Goal: Task Accomplishment & Management: Manage account settings

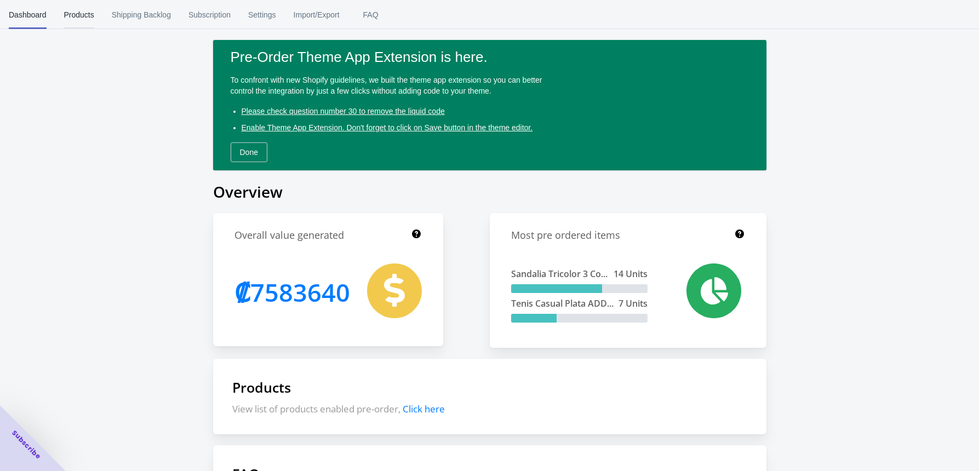
click at [83, 10] on span "Products" at bounding box center [79, 15] width 30 height 28
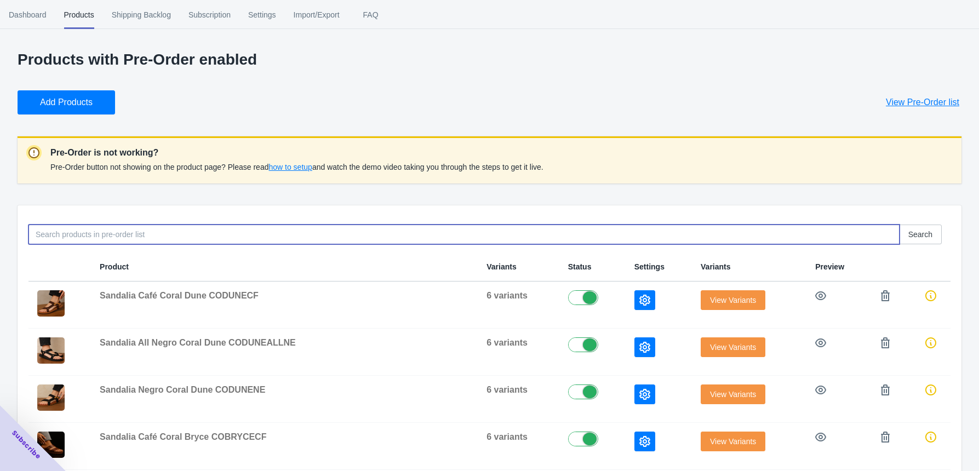
click at [72, 232] on input at bounding box center [463, 235] width 871 height 20
paste input "CORENATACM"
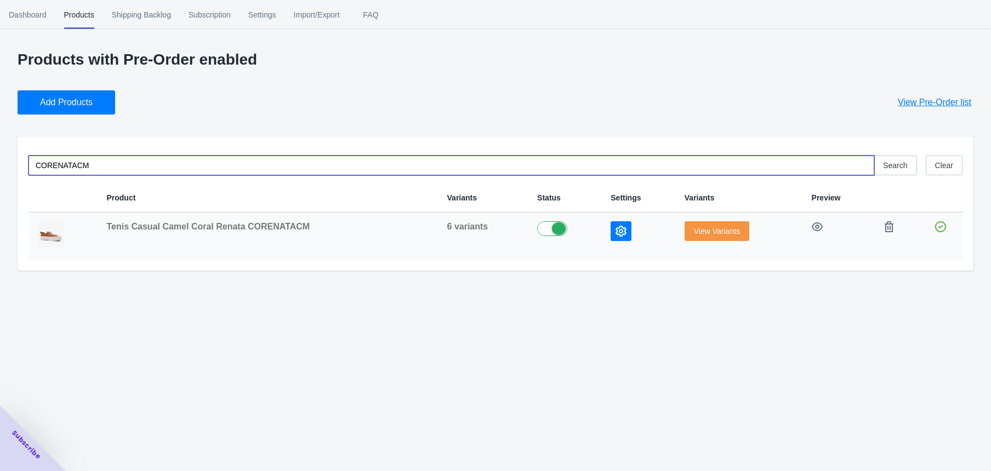
type input "CORENATACM"
click at [705, 237] on button "View Variants" at bounding box center [716, 231] width 65 height 20
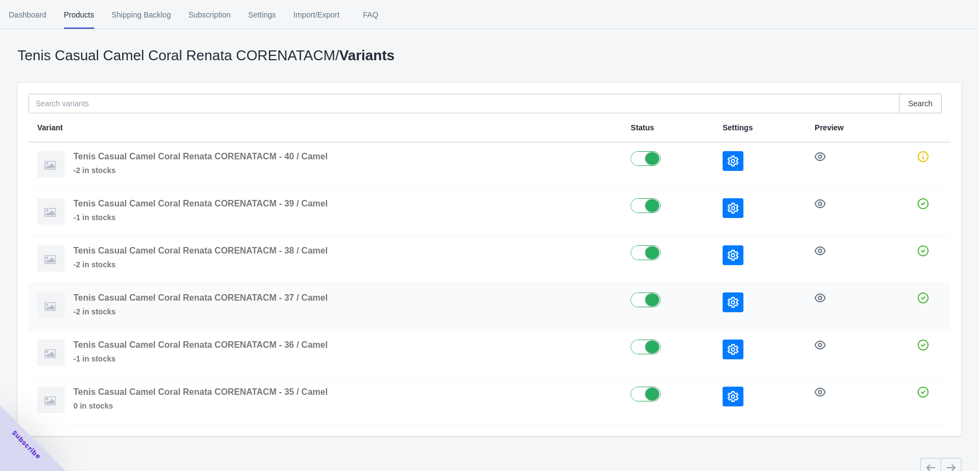
scroll to position [58, 0]
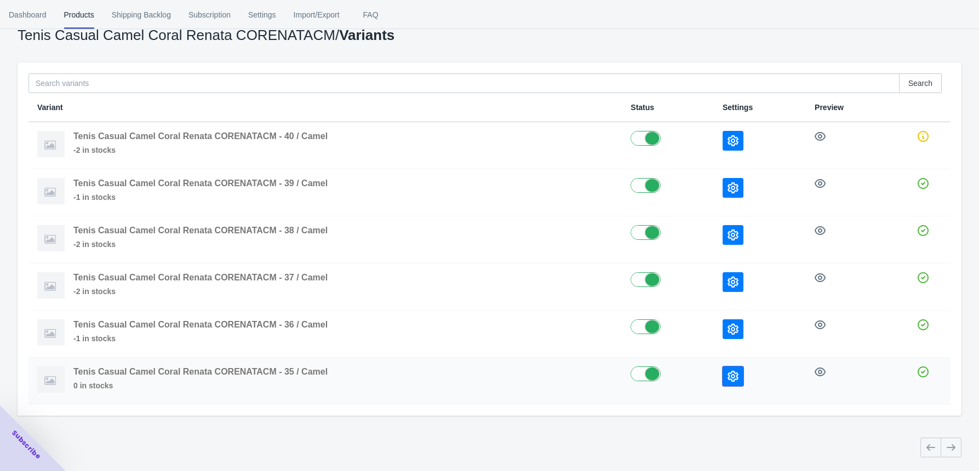
click at [733, 368] on button "button" at bounding box center [733, 377] width 21 height 20
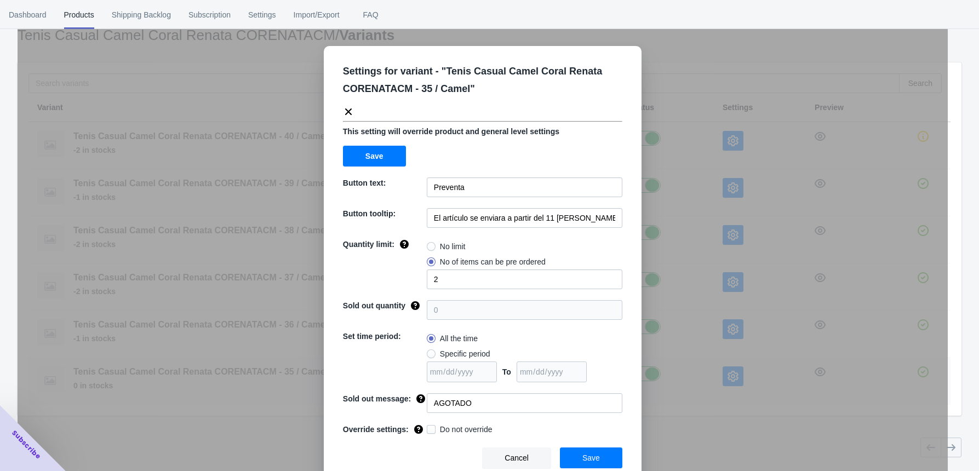
click at [733, 368] on div "Settings for variant - " Tenis Casual Camel Coral Renata CORENATACM - 35 / Came…" at bounding box center [483, 262] width 930 height 471
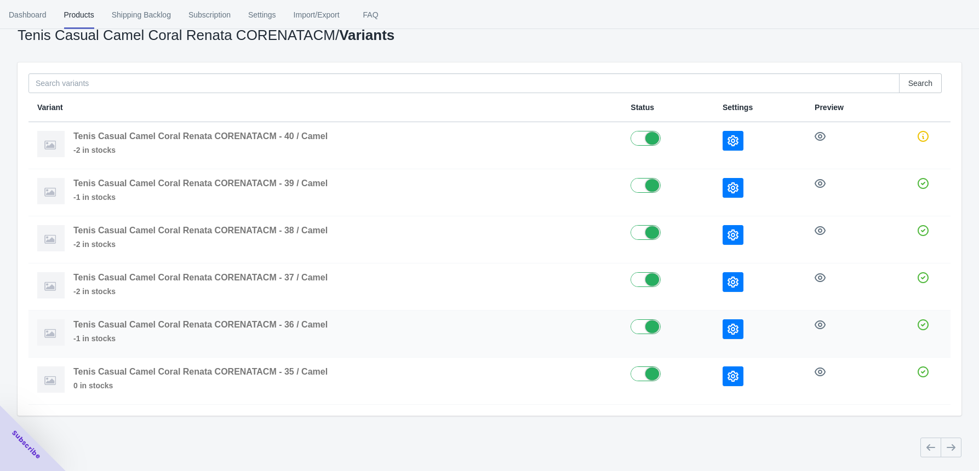
click at [743, 327] on div at bounding box center [760, 329] width 75 height 20
click at [731, 327] on icon "button" at bounding box center [733, 329] width 11 height 11
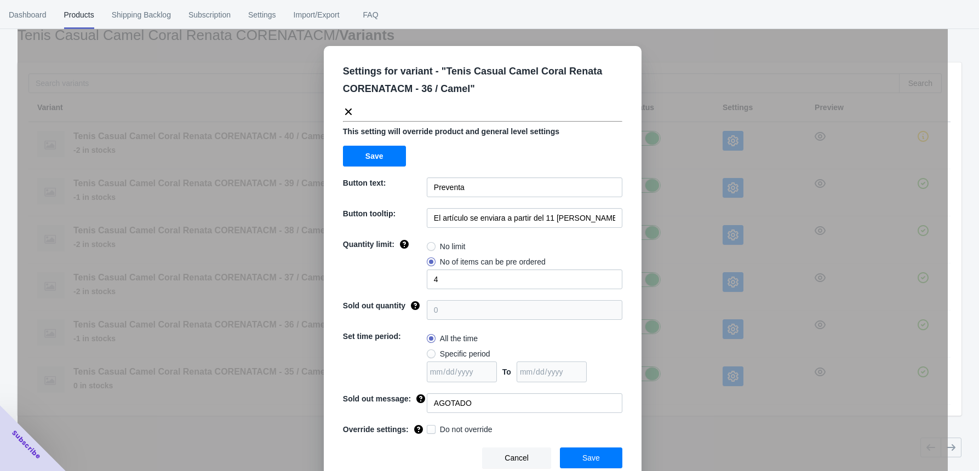
click at [736, 281] on div "Settings for variant - " Tenis Casual Camel Coral Renata CORENATACM - 36 / Came…" at bounding box center [483, 262] width 930 height 471
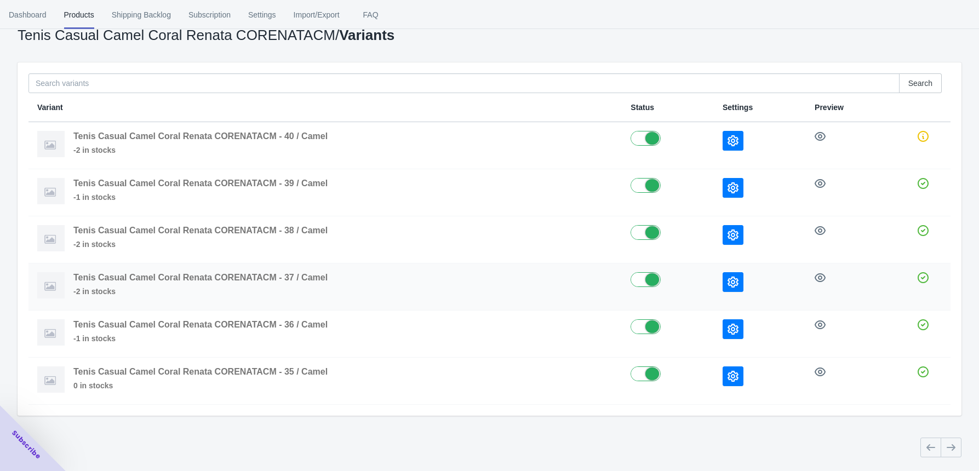
click at [736, 281] on icon "button" at bounding box center [733, 282] width 11 height 11
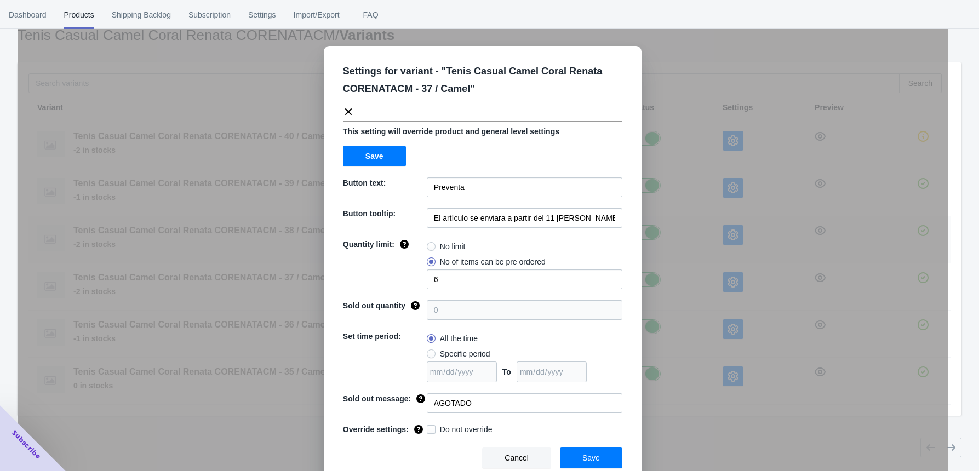
click at [735, 233] on div "Settings for variant - " Tenis Casual Camel Coral Renata CORENATACM - 37 / Came…" at bounding box center [483, 262] width 930 height 471
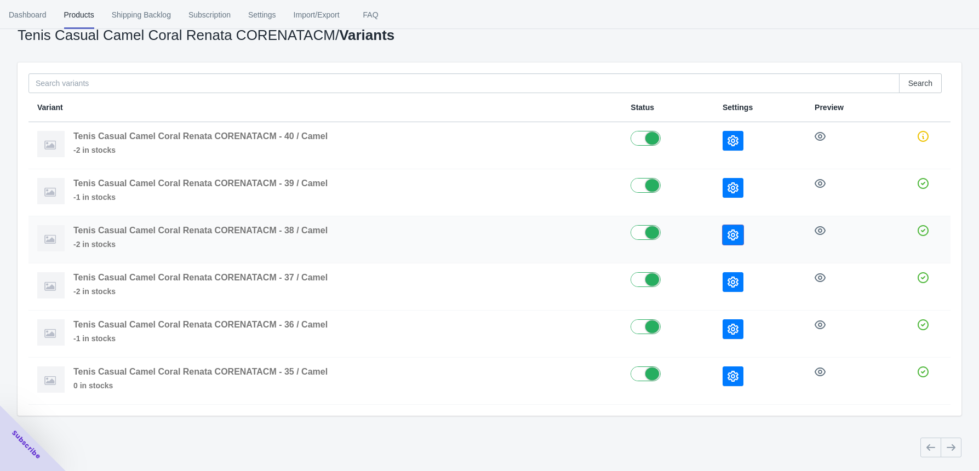
click at [734, 233] on icon "button" at bounding box center [733, 235] width 11 height 11
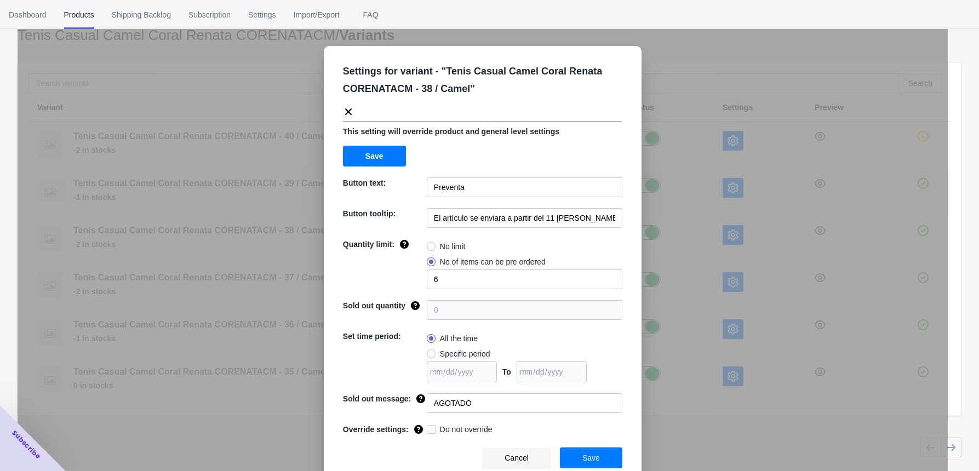
click at [725, 189] on div "Settings for variant - " Tenis Casual Camel Coral Renata CORENATACM - 38 / Came…" at bounding box center [483, 262] width 930 height 471
click at [728, 189] on icon "button" at bounding box center [733, 187] width 11 height 11
click at [750, 162] on div "Settings for variant - " Tenis Casual Camel Coral Renata CORENATACM - 39 / Came…" at bounding box center [483, 262] width 930 height 471
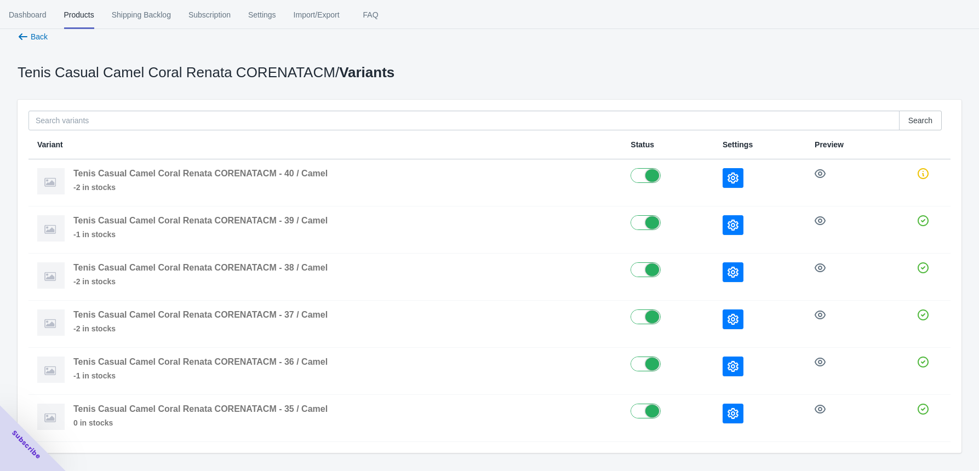
scroll to position [0, 0]
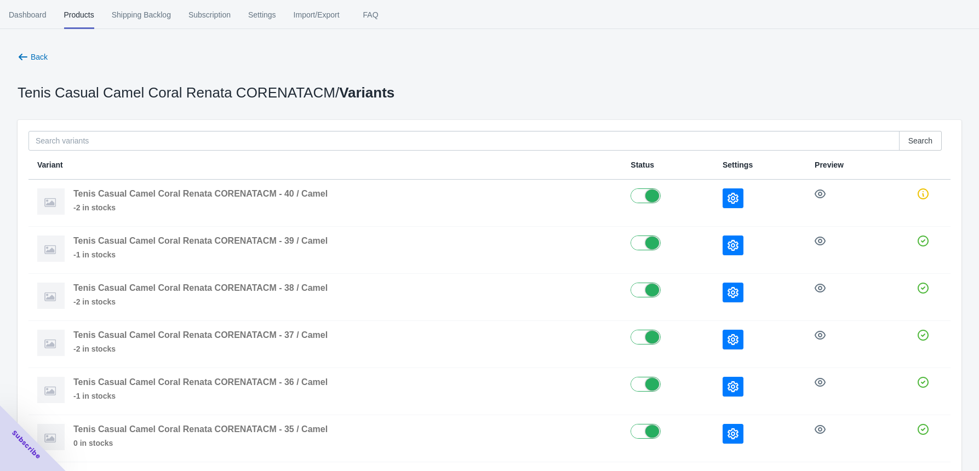
click at [45, 55] on span "Back" at bounding box center [39, 57] width 17 height 9
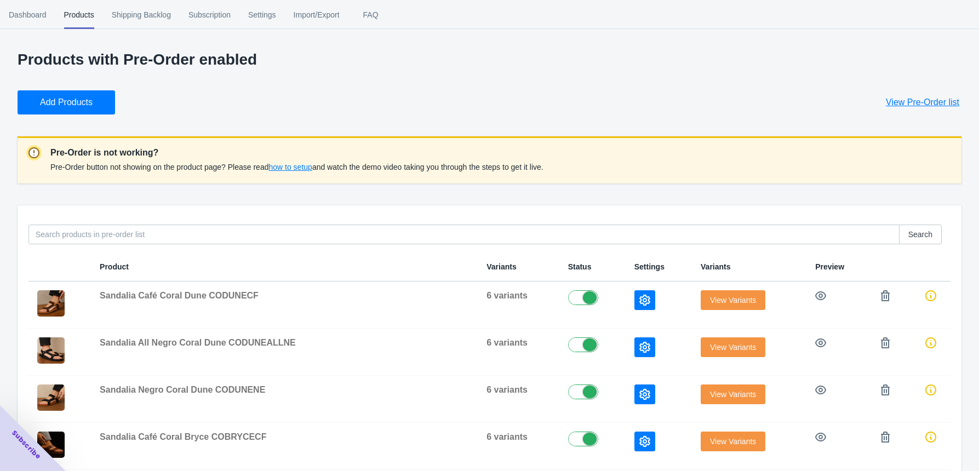
click at [729, 124] on div "Close dialog 👋 Join our B2B Ecommerce Community of 4000+ Subscribers Subscribe …" at bounding box center [489, 235] width 979 height 471
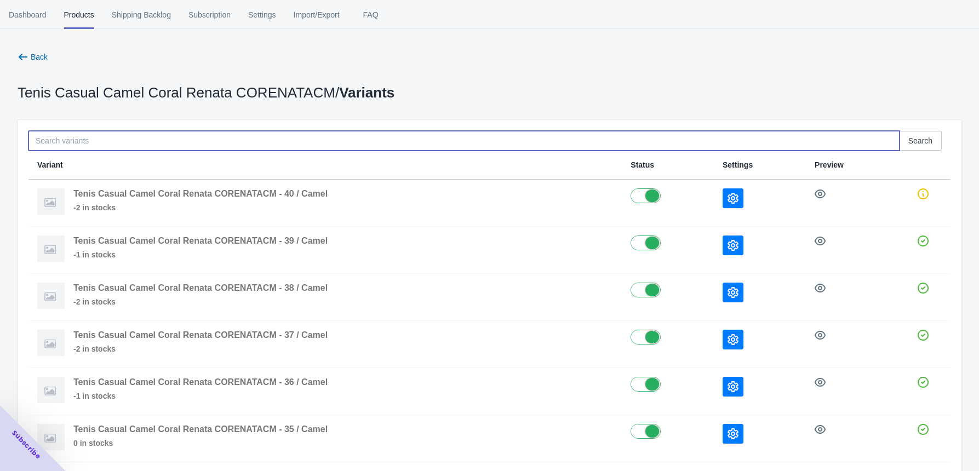
click at [65, 145] on input at bounding box center [463, 141] width 871 height 20
paste input "CORENATABLAZ"
type input "CORENATABLAZ"
click at [20, 53] on icon "button" at bounding box center [23, 57] width 11 height 11
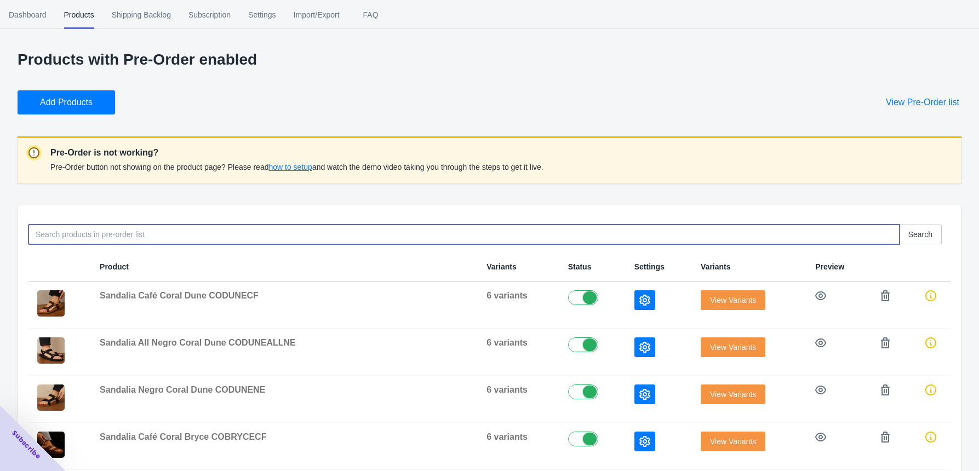
click at [48, 241] on input at bounding box center [463, 235] width 871 height 20
paste input "CORENATABLAZ"
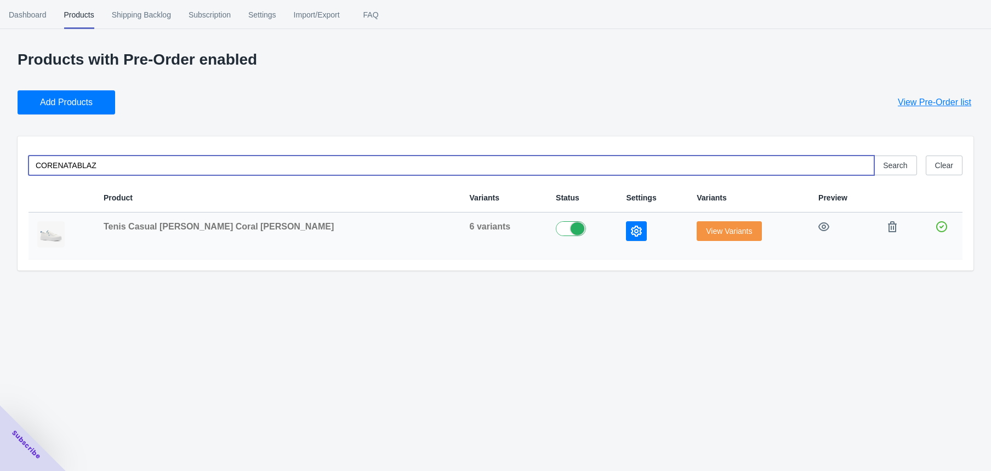
type input "CORENATABLAZ"
click at [706, 231] on span "View Variants" at bounding box center [729, 231] width 46 height 9
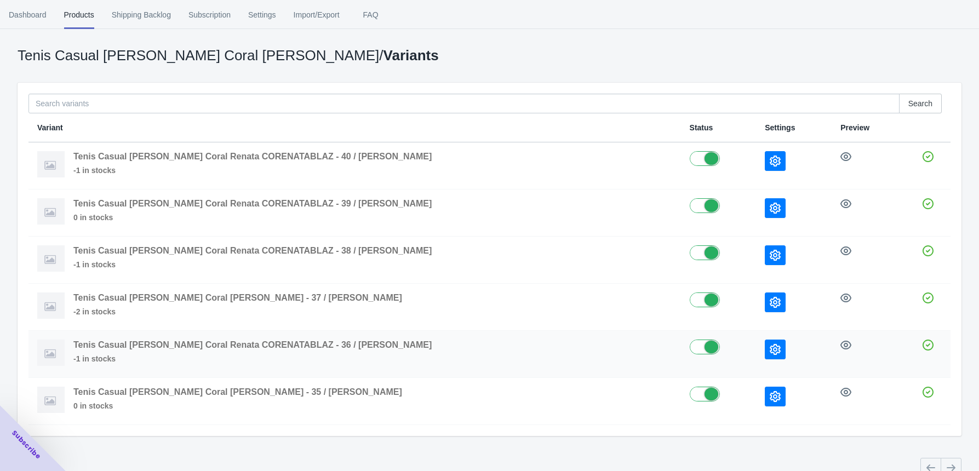
scroll to position [58, 0]
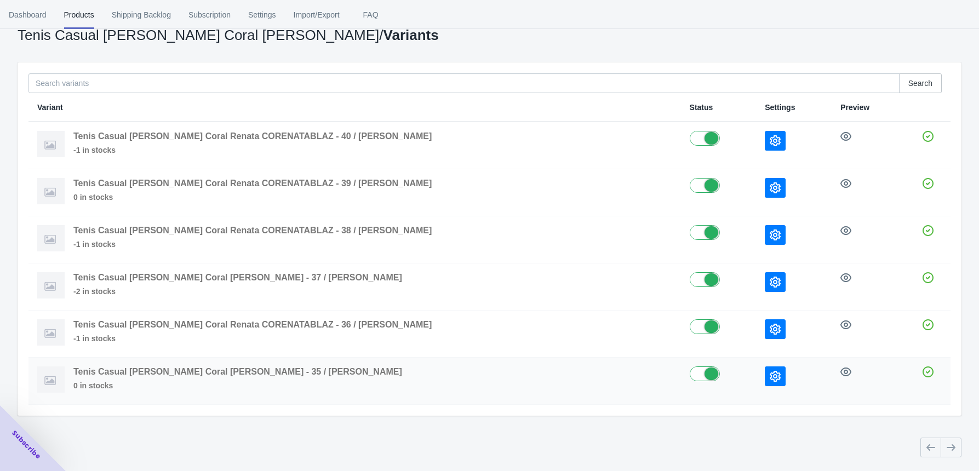
click at [756, 388] on td at bounding box center [794, 381] width 76 height 47
click at [765, 382] on button "button" at bounding box center [775, 377] width 21 height 20
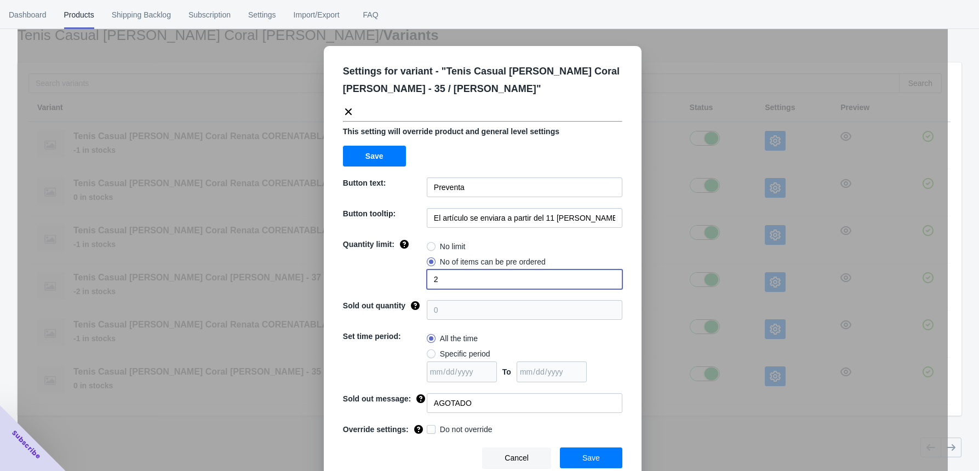
drag, startPoint x: 450, startPoint y: 272, endPoint x: 408, endPoint y: 281, distance: 43.1
click at [408, 281] on div "Quantity limit: No limit No of items can be pre ordered 2" at bounding box center [482, 264] width 279 height 50
type input "1"
drag, startPoint x: 580, startPoint y: 452, endPoint x: 705, endPoint y: 389, distance: 139.9
click at [580, 452] on button "Save" at bounding box center [591, 458] width 62 height 21
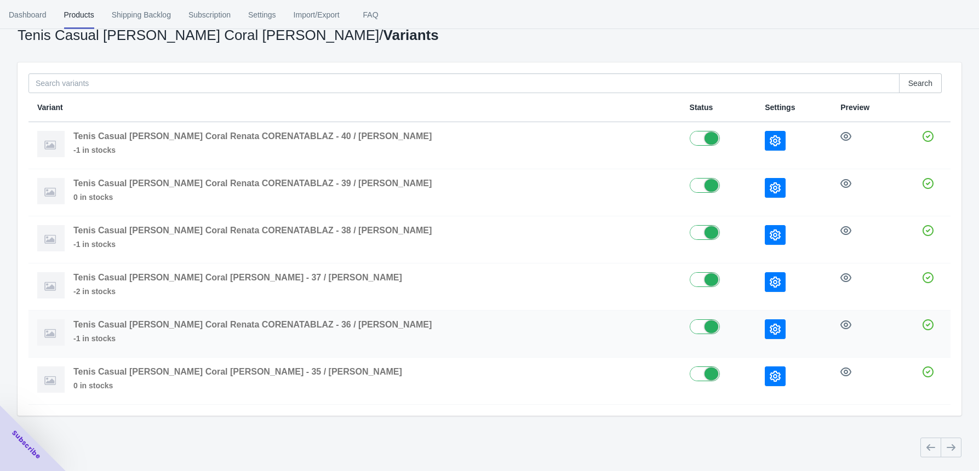
click at [770, 331] on icon "button" at bounding box center [775, 329] width 11 height 11
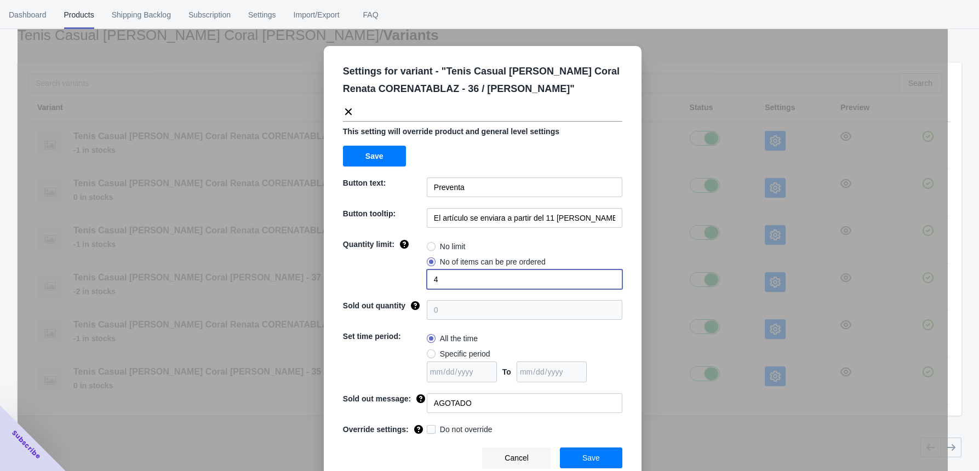
drag, startPoint x: 470, startPoint y: 286, endPoint x: 397, endPoint y: 292, distance: 73.1
click at [398, 292] on div "Settings for variant - " Tenis Casual [PERSON_NAME] Coral Renata CORENATABLAZ -…" at bounding box center [483, 265] width 318 height 439
type input "2"
drag, startPoint x: 590, startPoint y: 452, endPoint x: 598, endPoint y: 441, distance: 13.4
click at [590, 452] on button "Save" at bounding box center [591, 458] width 62 height 21
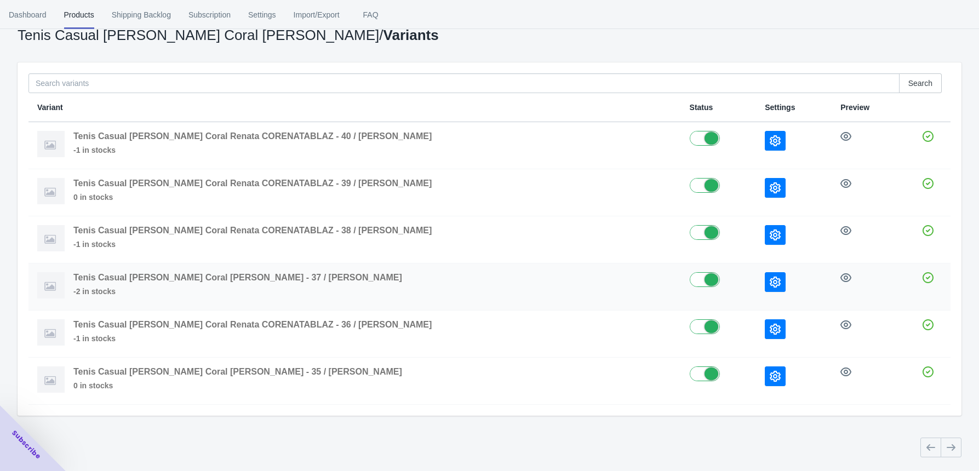
click at [770, 284] on icon "button" at bounding box center [775, 282] width 11 height 11
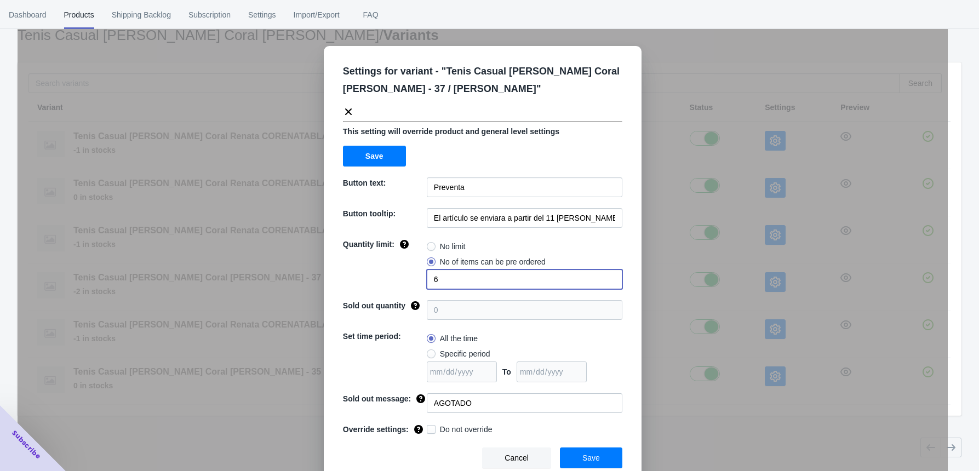
drag, startPoint x: 443, startPoint y: 281, endPoint x: 405, endPoint y: 277, distance: 38.0
click at [406, 277] on div "Quantity limit: No limit No of items can be pre ordered 6" at bounding box center [482, 264] width 279 height 50
type input "3"
radio input "true"
click at [427, 260] on span at bounding box center [431, 262] width 9 height 9
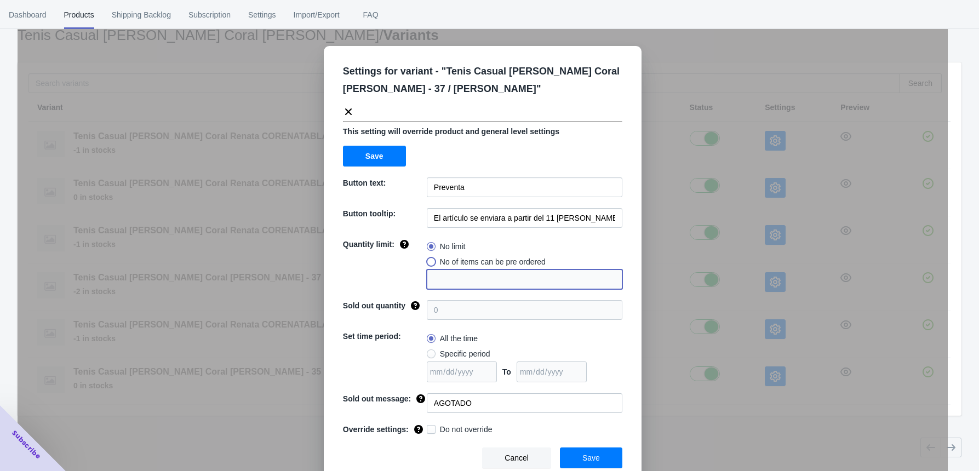
click at [430, 260] on input "No of items can be pre ordered" at bounding box center [430, 259] width 1 height 1
radio input "true"
drag, startPoint x: 436, startPoint y: 280, endPoint x: 402, endPoint y: 284, distance: 34.2
click at [410, 284] on div "Quantity limit: No limit No of items can be pre ordered 1" at bounding box center [482, 264] width 279 height 50
type input "4"
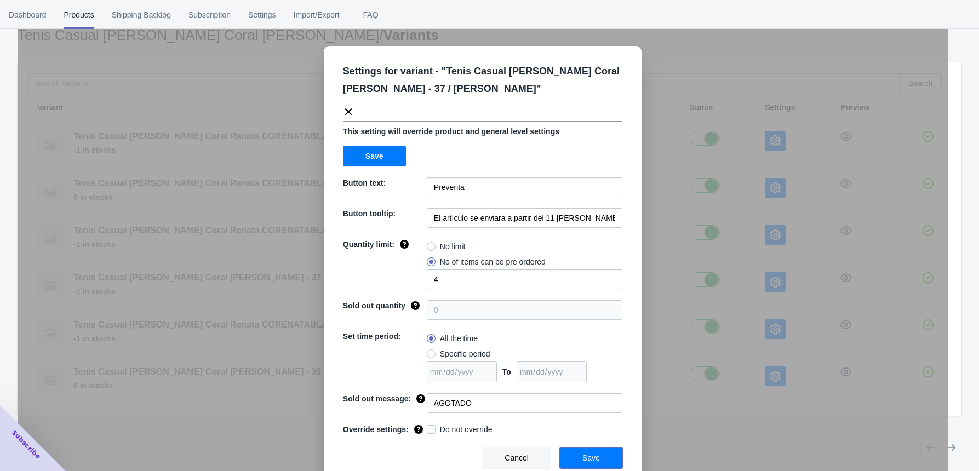
drag, startPoint x: 576, startPoint y: 456, endPoint x: 579, endPoint y: 442, distance: 14.0
click at [576, 456] on button "Save" at bounding box center [591, 458] width 62 height 21
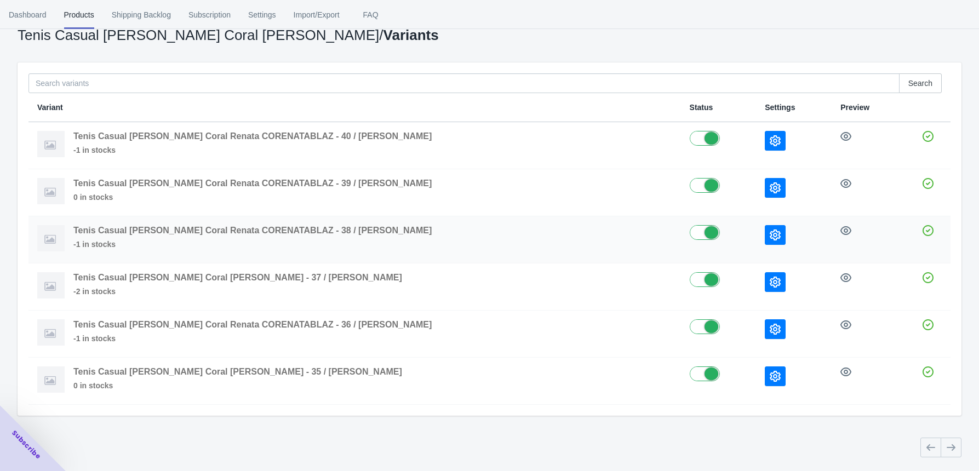
click at [770, 231] on icon "button" at bounding box center [775, 235] width 11 height 11
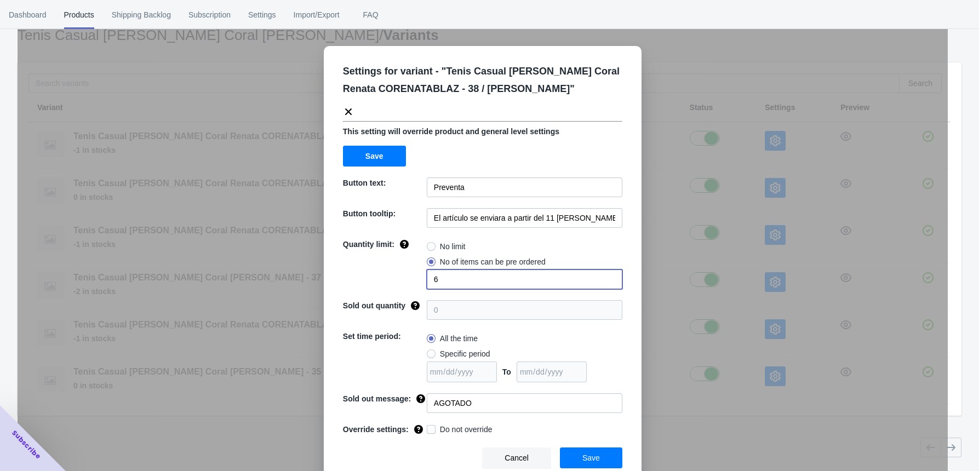
drag, startPoint x: 434, startPoint y: 276, endPoint x: 408, endPoint y: 283, distance: 27.4
click at [408, 283] on div "Quantity limit: No limit No of items can be pre ordered 6" at bounding box center [482, 264] width 279 height 50
type input "4"
drag, startPoint x: 586, startPoint y: 453, endPoint x: 582, endPoint y: 437, distance: 16.5
click at [586, 454] on span "Save" at bounding box center [591, 458] width 18 height 9
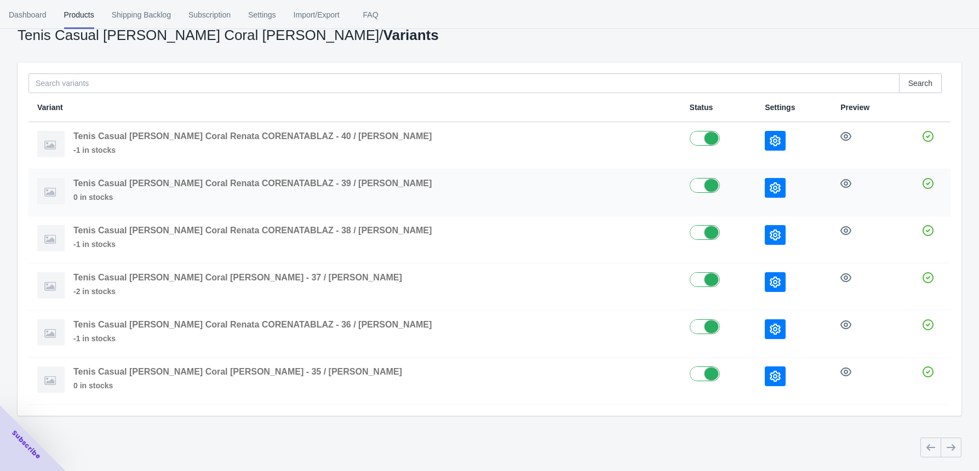
click at [770, 182] on icon "button" at bounding box center [775, 187] width 11 height 11
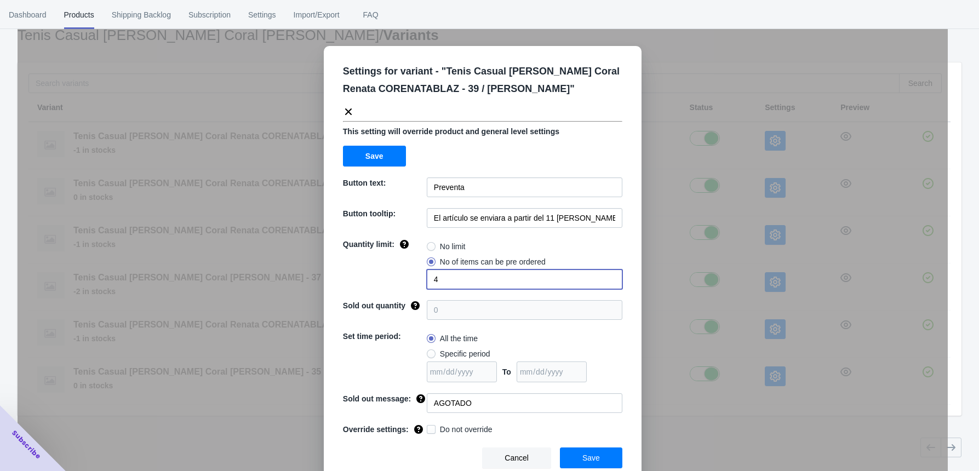
drag, startPoint x: 444, startPoint y: 276, endPoint x: 352, endPoint y: 276, distance: 92.6
click at [354, 276] on div "Quantity limit: No limit No of items can be pre ordered 4" at bounding box center [482, 264] width 279 height 50
type input "2"
click at [603, 452] on button "Save" at bounding box center [591, 458] width 62 height 21
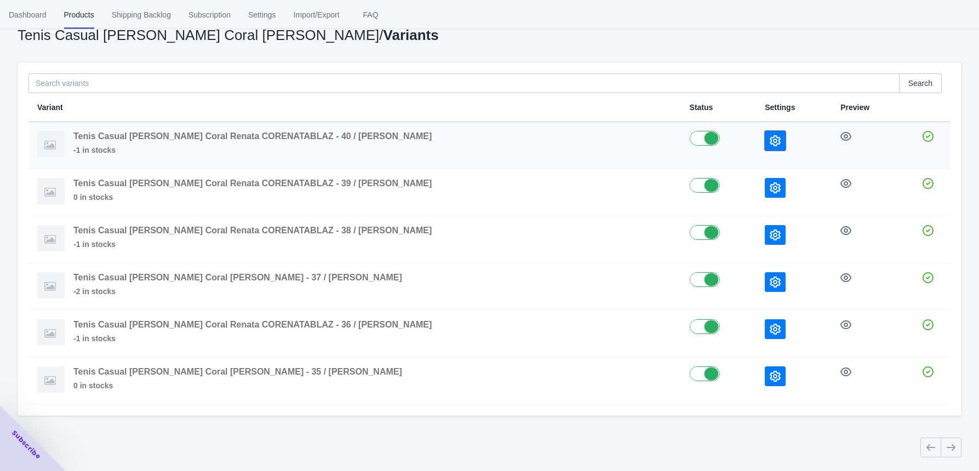
click at [765, 131] on button "button" at bounding box center [775, 141] width 21 height 20
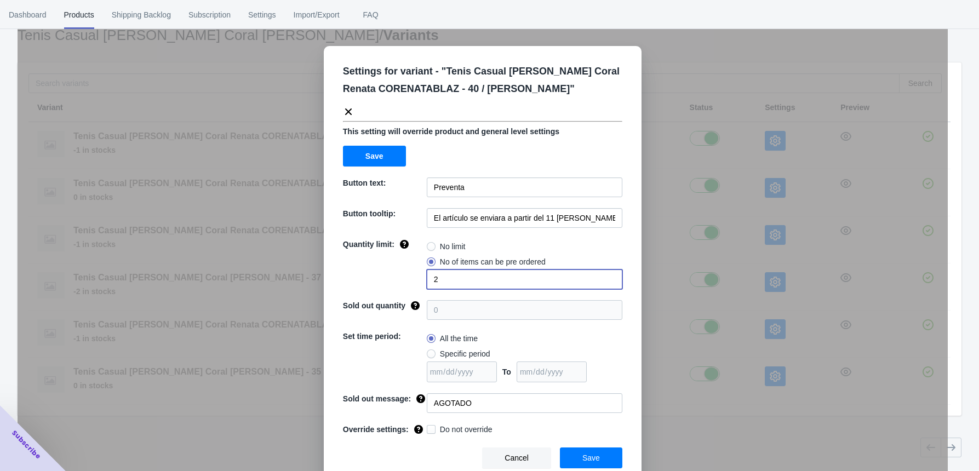
drag, startPoint x: 434, startPoint y: 282, endPoint x: 384, endPoint y: 281, distance: 51.0
click at [390, 281] on div "Quantity limit: No limit No of items can be pre ordered 2" at bounding box center [482, 264] width 279 height 50
type input "1"
click at [588, 454] on span "Save" at bounding box center [591, 458] width 18 height 9
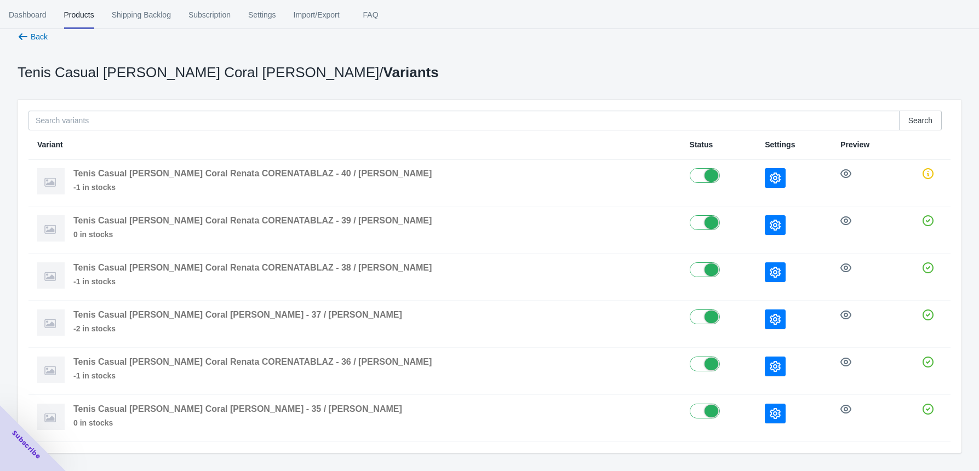
scroll to position [0, 0]
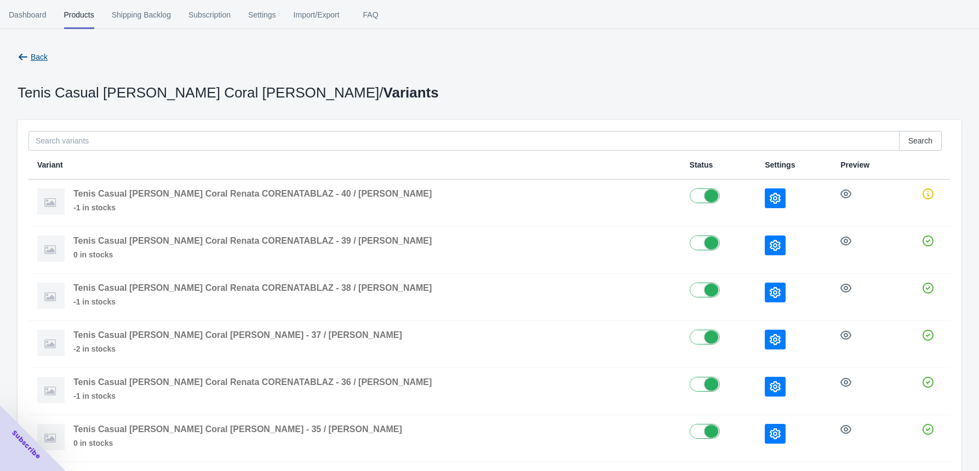
click at [29, 49] on button "Back" at bounding box center [32, 57] width 39 height 20
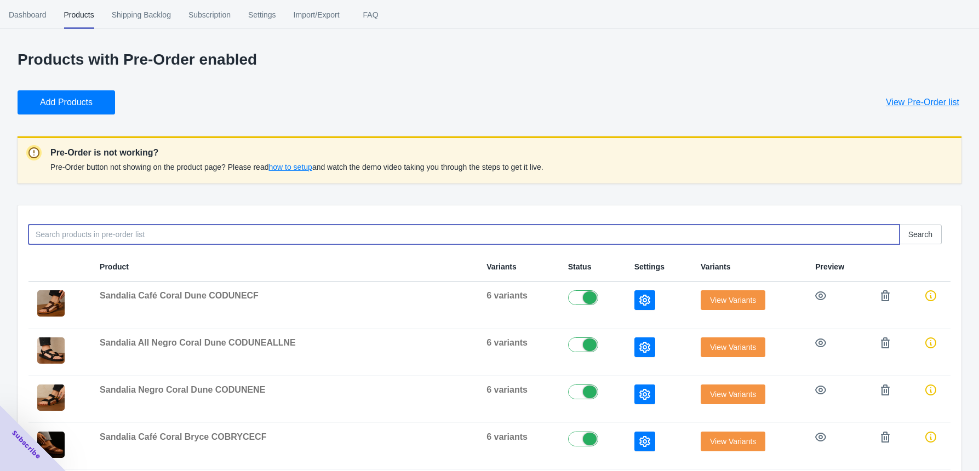
click at [100, 228] on input at bounding box center [463, 235] width 871 height 20
paste input "COALARABL"
click at [45, 239] on input "COALARA" at bounding box center [463, 235] width 871 height 20
drag, startPoint x: 73, startPoint y: 233, endPoint x: -41, endPoint y: 232, distance: 114.0
click at [0, 232] on html "[DOMAIN_NAME] 1 1 Skip to content Dashboard Products Shipping Backlog Subscript…" at bounding box center [489, 235] width 979 height 471
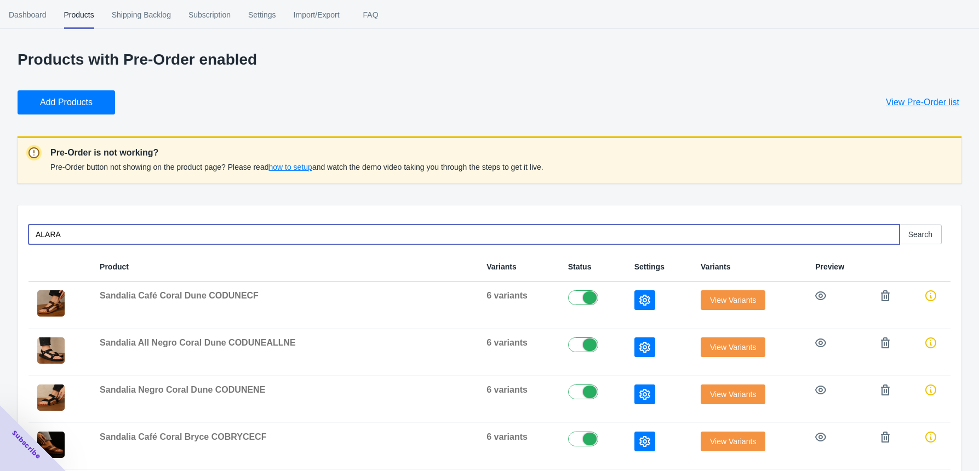
paste input "COALARABL"
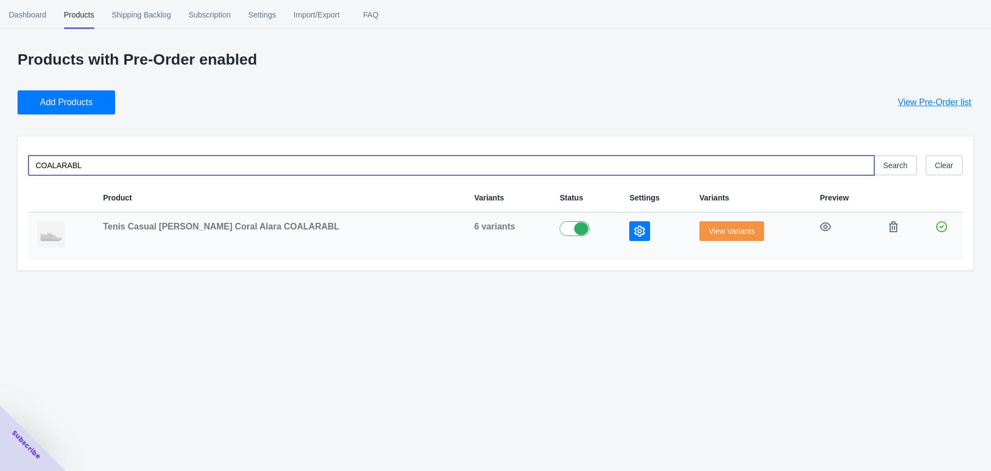
type input "COALARABL"
click at [708, 232] on span "View Variants" at bounding box center [731, 231] width 46 height 9
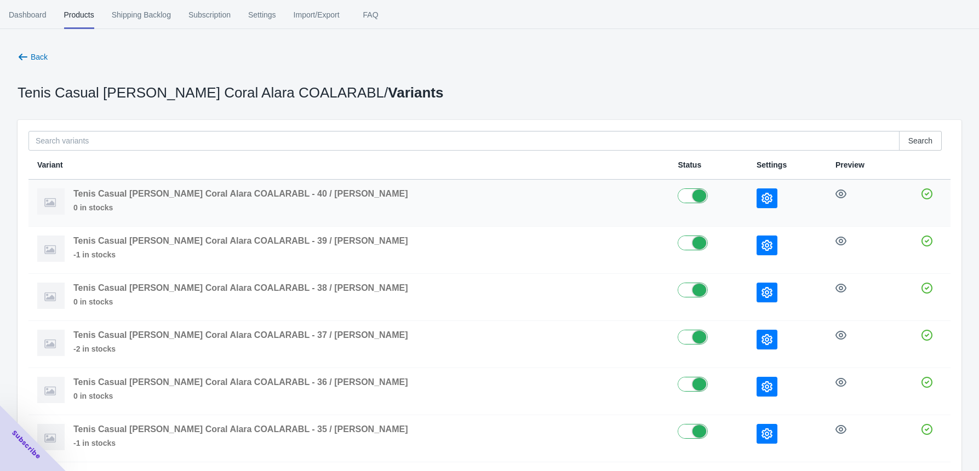
click at [762, 196] on icon "button" at bounding box center [767, 198] width 11 height 11
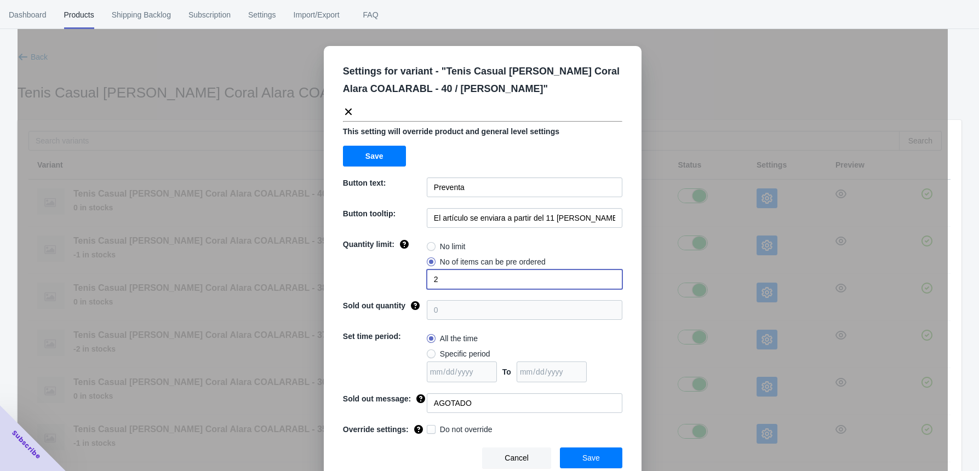
click at [412, 279] on div "Quantity limit: No limit No of items can be pre ordered 2" at bounding box center [482, 264] width 279 height 50
type input "1"
drag, startPoint x: 592, startPoint y: 455, endPoint x: 591, endPoint y: 430, distance: 24.7
click at [591, 455] on span "Save" at bounding box center [591, 458] width 18 height 9
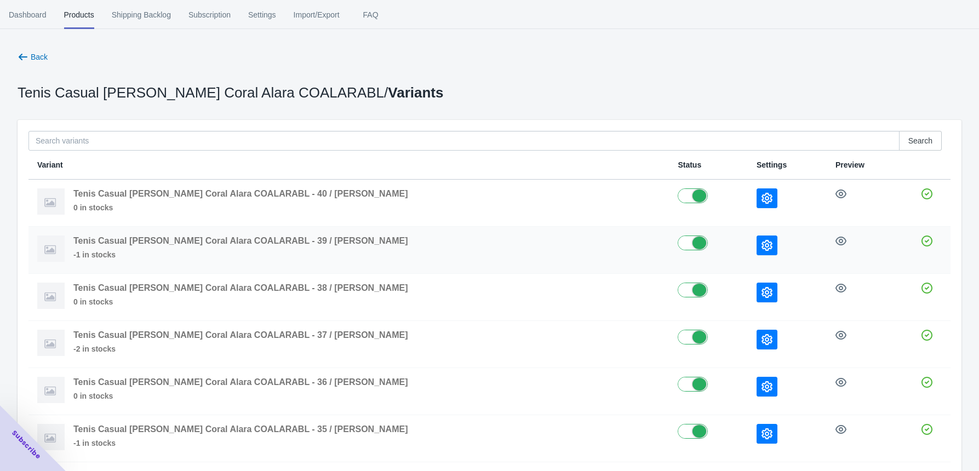
click at [757, 247] on button "button" at bounding box center [767, 246] width 21 height 20
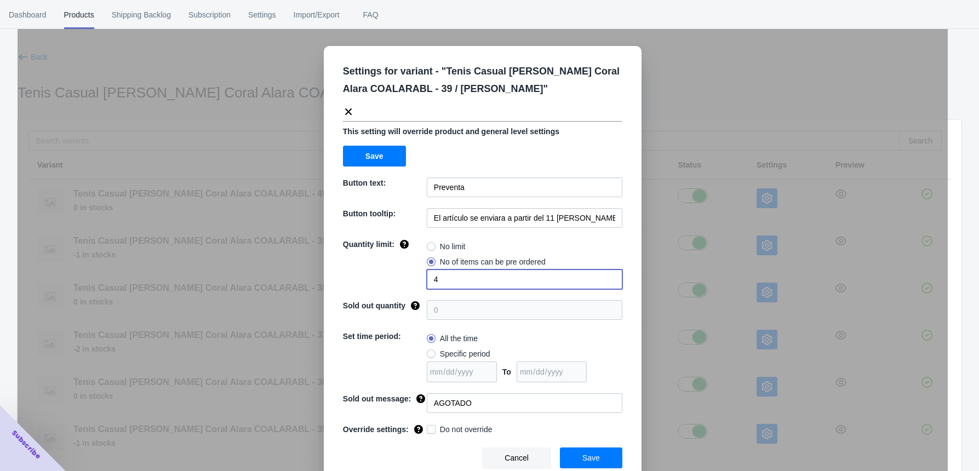
drag, startPoint x: 424, startPoint y: 284, endPoint x: 390, endPoint y: 281, distance: 34.1
click at [404, 283] on div "Quantity limit: No limit No of items can be pre ordered 4" at bounding box center [482, 264] width 279 height 50
type input "2"
drag, startPoint x: 580, startPoint y: 455, endPoint x: 592, endPoint y: 433, distance: 25.0
click at [582, 455] on span "Save" at bounding box center [591, 458] width 18 height 9
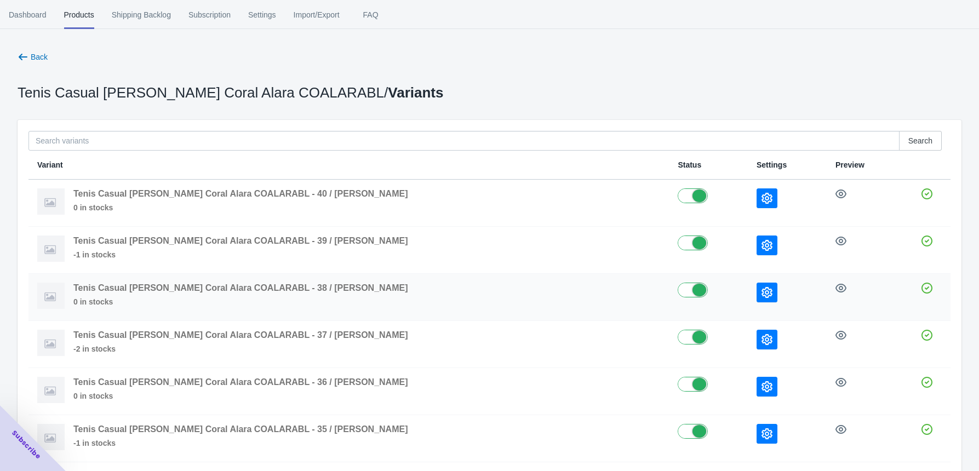
click at [757, 284] on button "button" at bounding box center [767, 293] width 21 height 20
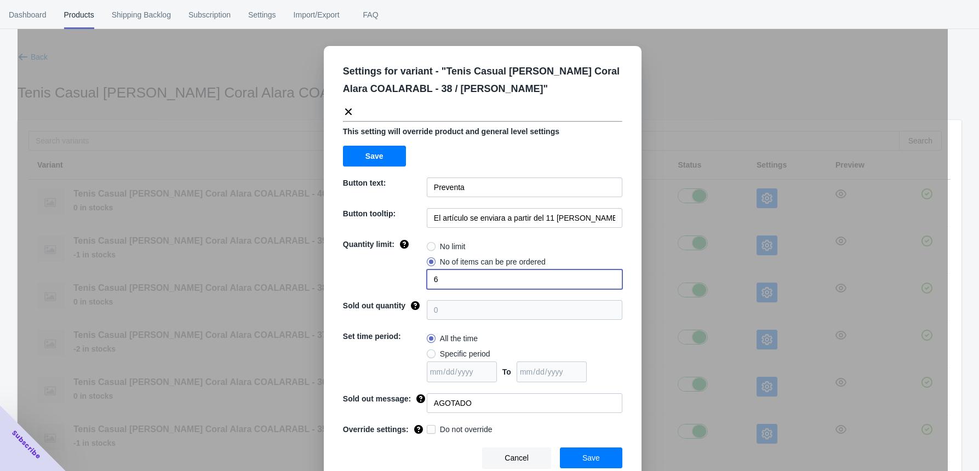
drag, startPoint x: 443, startPoint y: 280, endPoint x: 387, endPoint y: 280, distance: 55.9
click at [388, 280] on div "Quantity limit: No limit No of items can be pre ordered 6" at bounding box center [482, 264] width 279 height 50
type input "4"
drag, startPoint x: 598, startPoint y: 451, endPoint x: 632, endPoint y: 404, distance: 58.5
click at [598, 451] on button "Save" at bounding box center [591, 458] width 62 height 21
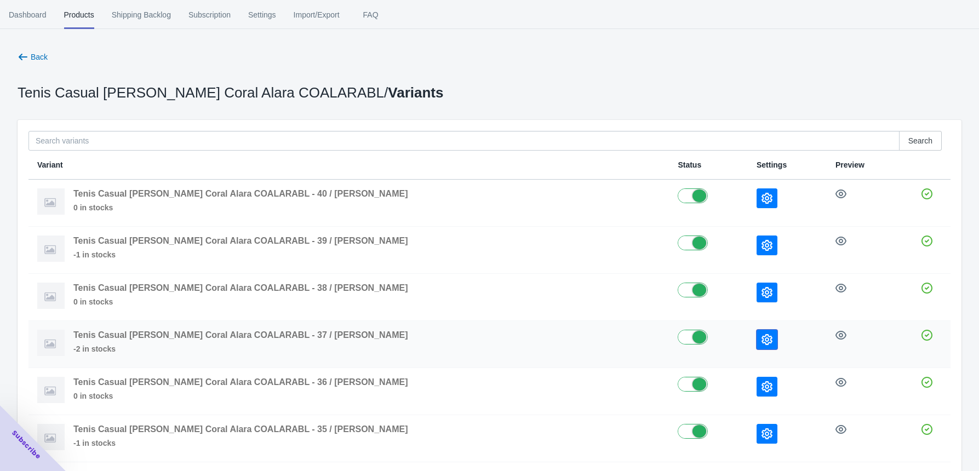
click at [757, 341] on button "button" at bounding box center [767, 340] width 21 height 20
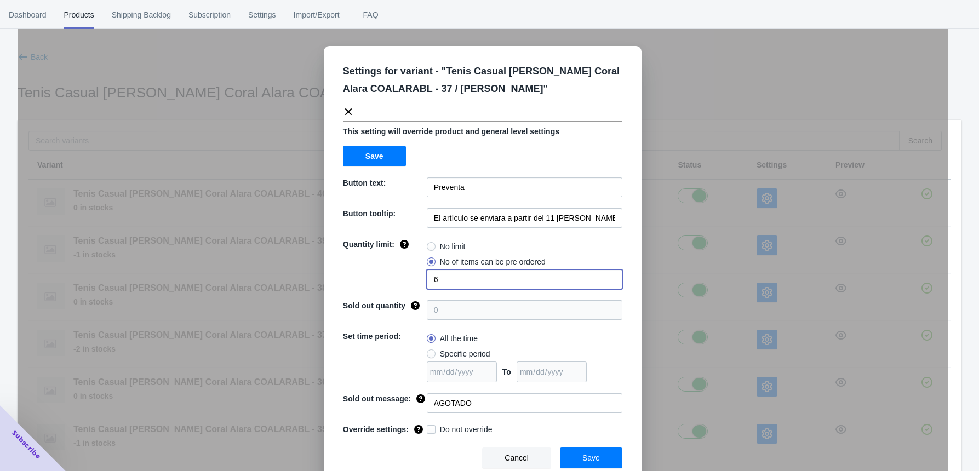
drag, startPoint x: 443, startPoint y: 278, endPoint x: 384, endPoint y: 278, distance: 59.2
click at [399, 278] on div "Quantity limit: No limit No of items can be pre ordered 6" at bounding box center [482, 264] width 279 height 50
type input "4"
click at [605, 456] on button "Save" at bounding box center [591, 458] width 62 height 21
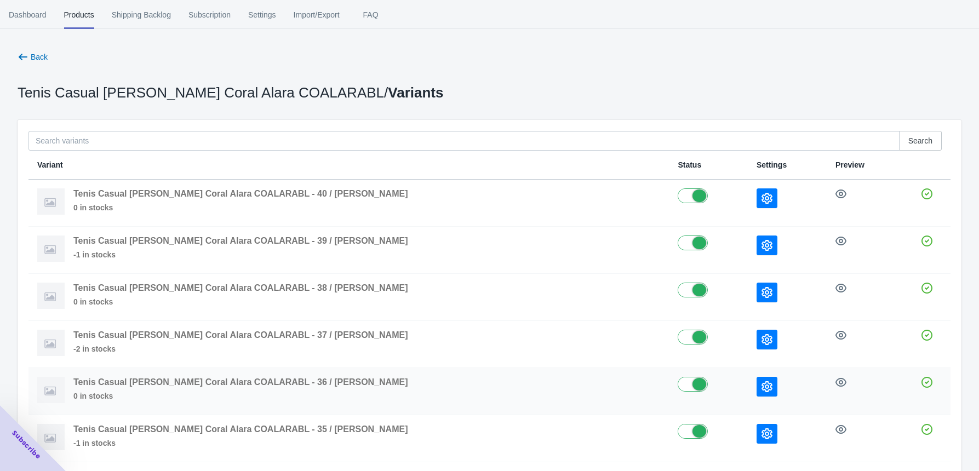
click at [762, 384] on icon "button" at bounding box center [767, 386] width 11 height 11
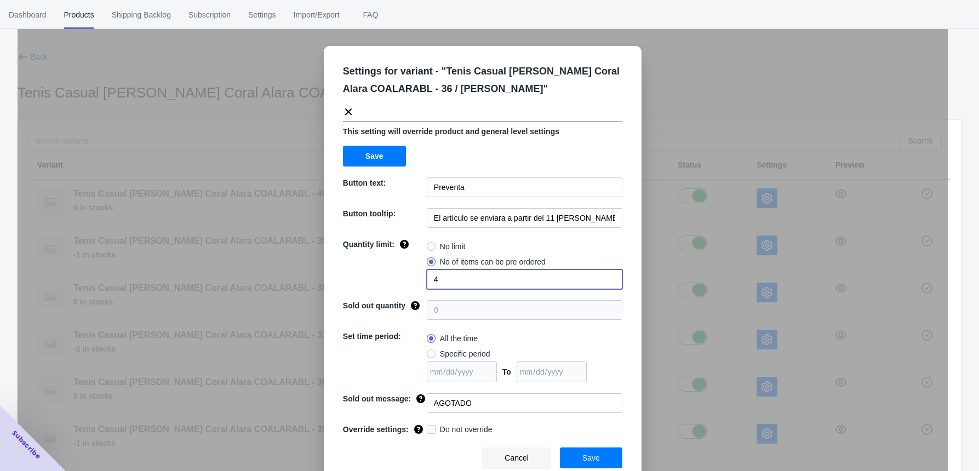
drag, startPoint x: 442, startPoint y: 276, endPoint x: 418, endPoint y: 280, distance: 23.9
click at [419, 280] on div "Quantity limit: No limit No of items can be pre ordered 4" at bounding box center [482, 264] width 279 height 50
type input "2"
click at [599, 449] on button "Save" at bounding box center [591, 458] width 62 height 21
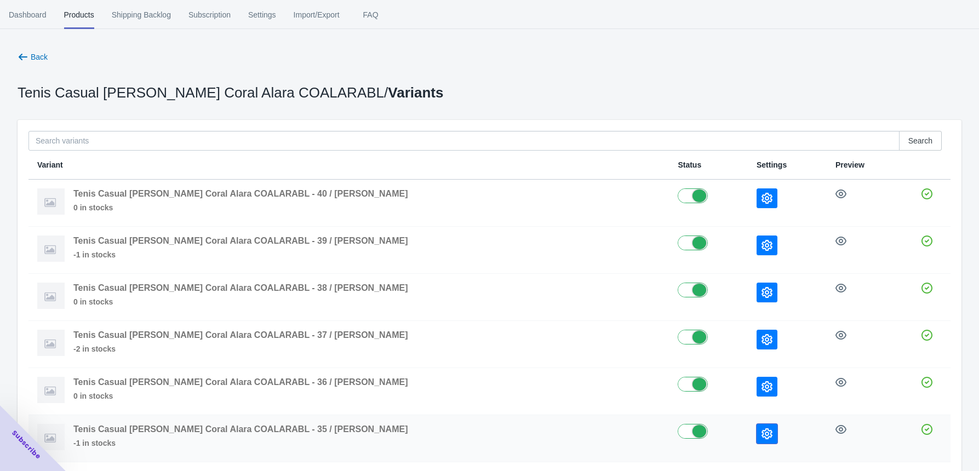
click at [762, 437] on icon "button" at bounding box center [767, 433] width 11 height 11
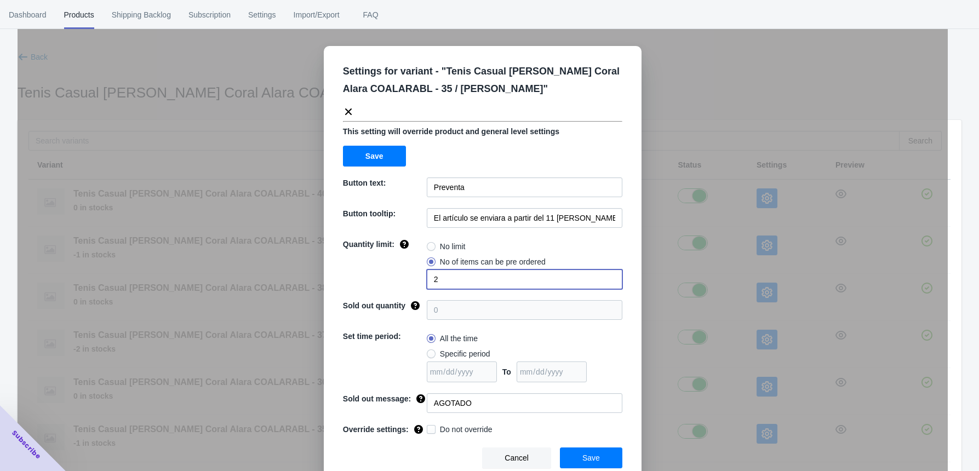
drag, startPoint x: 443, startPoint y: 279, endPoint x: 401, endPoint y: 277, distance: 42.8
click at [405, 278] on div "Quantity limit: No limit No of items can be pre ordered 2" at bounding box center [482, 264] width 279 height 50
type input "1"
click at [582, 456] on span "Save" at bounding box center [591, 458] width 18 height 9
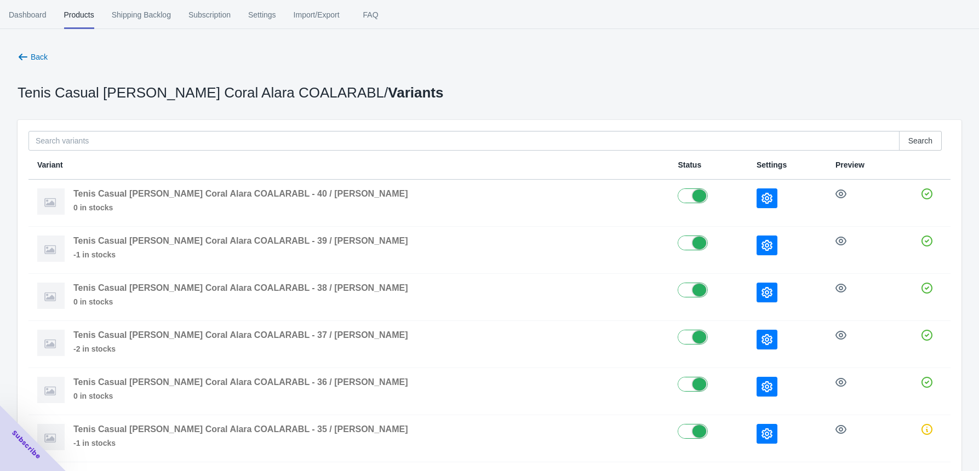
click at [31, 53] on span "Back" at bounding box center [39, 57] width 17 height 9
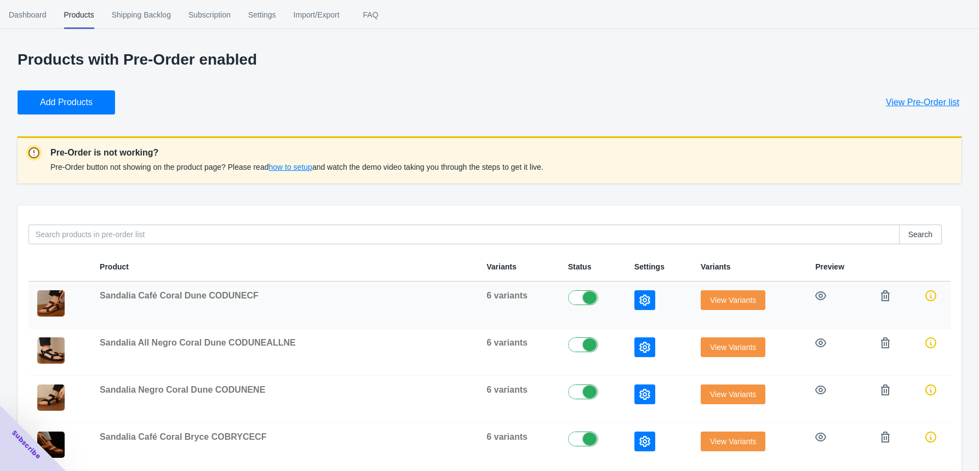
click at [702, 308] on button "View Variants" at bounding box center [733, 300] width 65 height 20
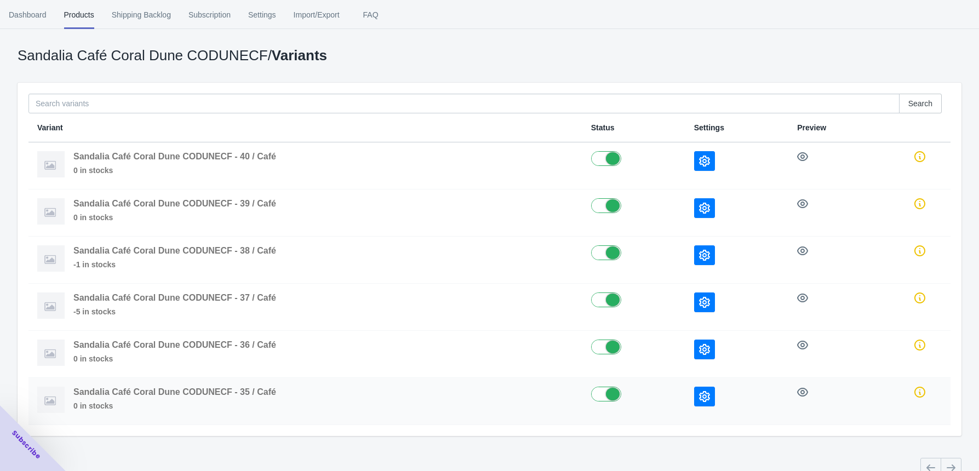
scroll to position [58, 0]
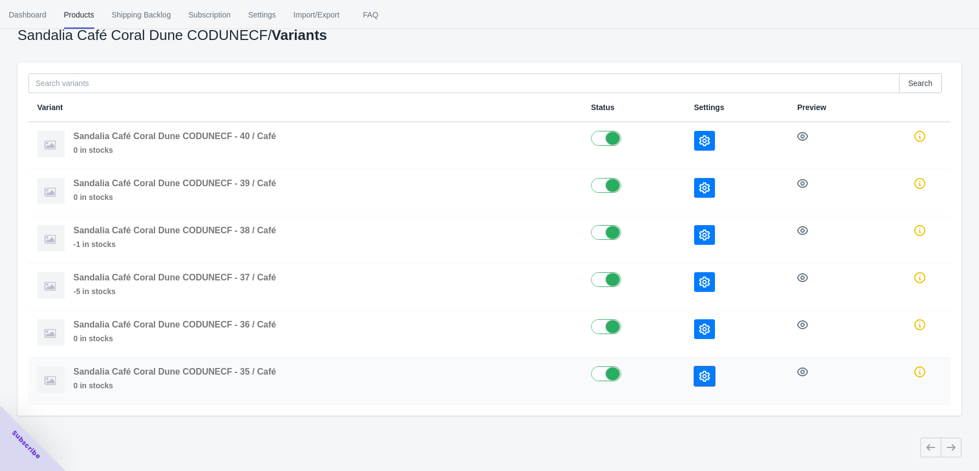
click at [709, 370] on button "button" at bounding box center [704, 377] width 21 height 20
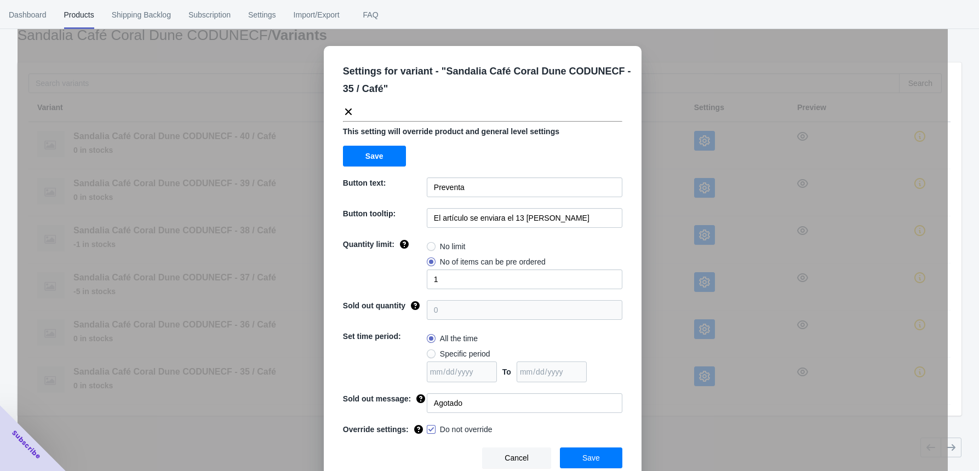
click at [720, 328] on div "Settings for variant - " Sandalia Café Coral Dune CODUNECF - 35 / Café " This s…" at bounding box center [483, 262] width 930 height 471
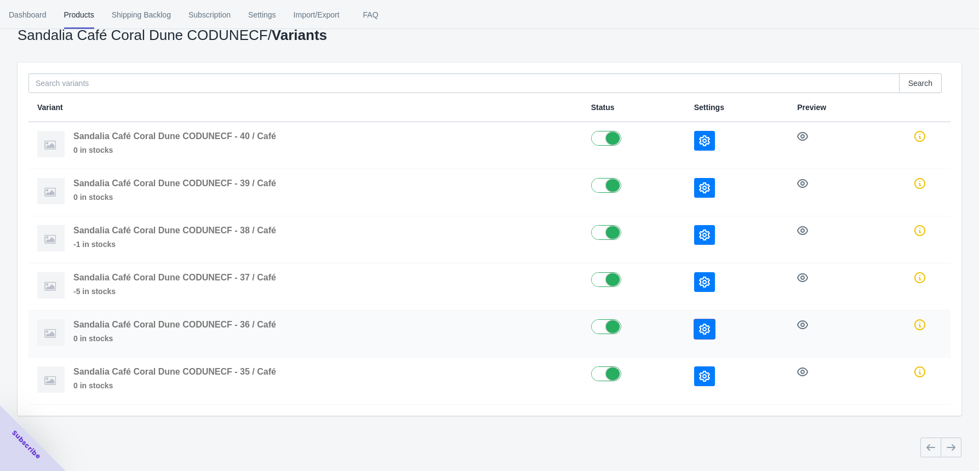
click at [705, 328] on icon "button" at bounding box center [704, 329] width 11 height 11
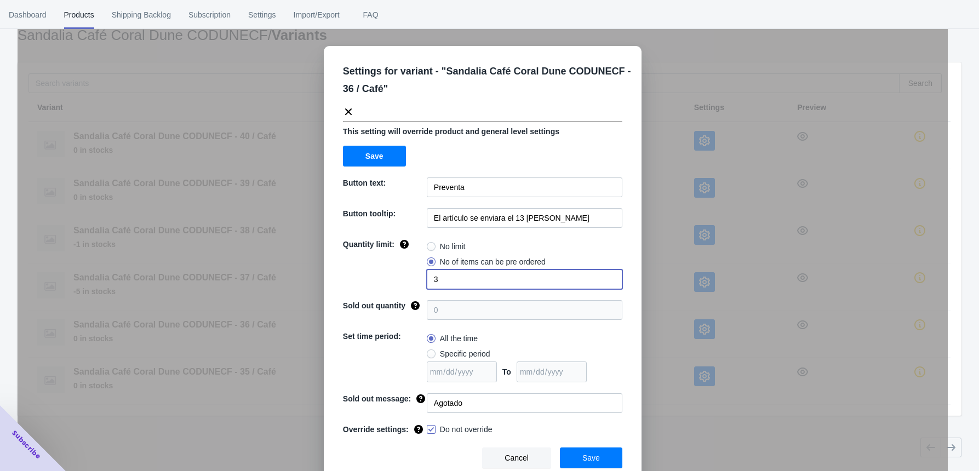
drag, startPoint x: 427, startPoint y: 278, endPoint x: 444, endPoint y: 278, distance: 17.0
click at [444, 278] on input "3" at bounding box center [525, 280] width 196 height 20
type input "2"
click at [577, 456] on button "Save" at bounding box center [591, 458] width 62 height 21
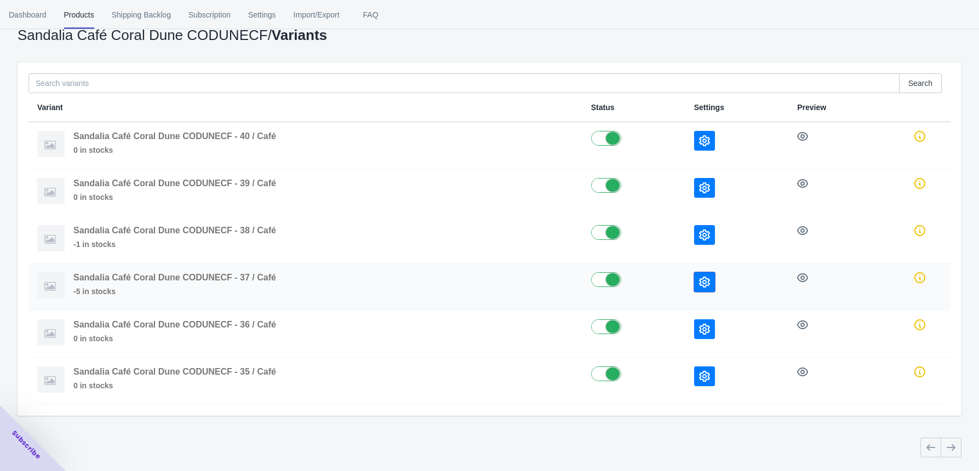
click at [699, 281] on icon "button" at bounding box center [704, 282] width 11 height 11
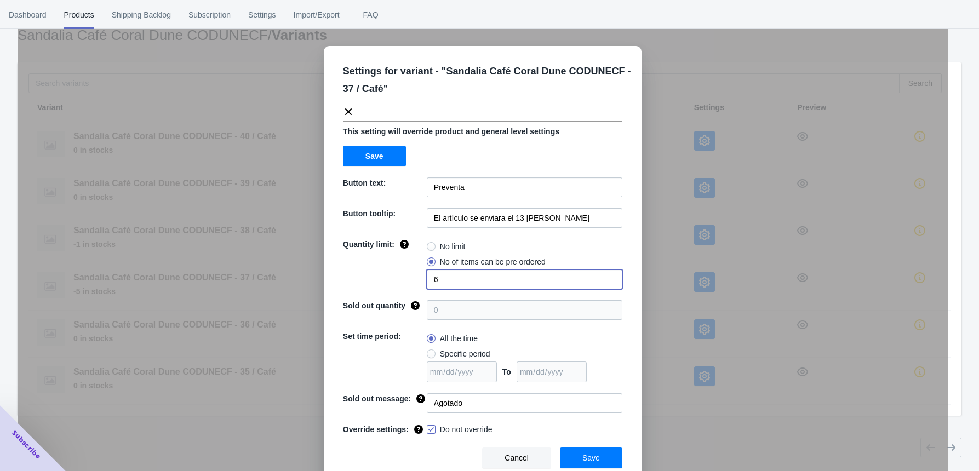
drag, startPoint x: 451, startPoint y: 277, endPoint x: 421, endPoint y: 279, distance: 30.2
click at [427, 279] on input "6" at bounding box center [525, 280] width 196 height 20
type input "4"
click at [600, 460] on button "Save" at bounding box center [591, 458] width 62 height 21
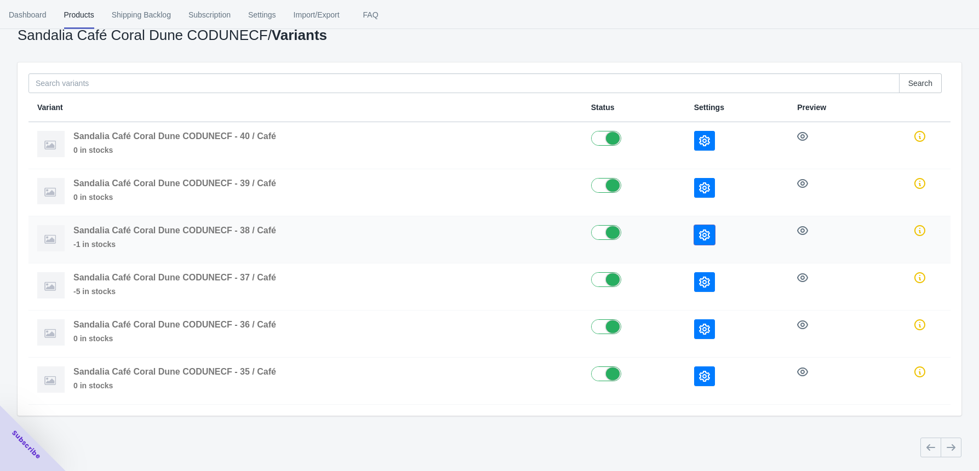
click at [714, 231] on button "button" at bounding box center [704, 235] width 21 height 20
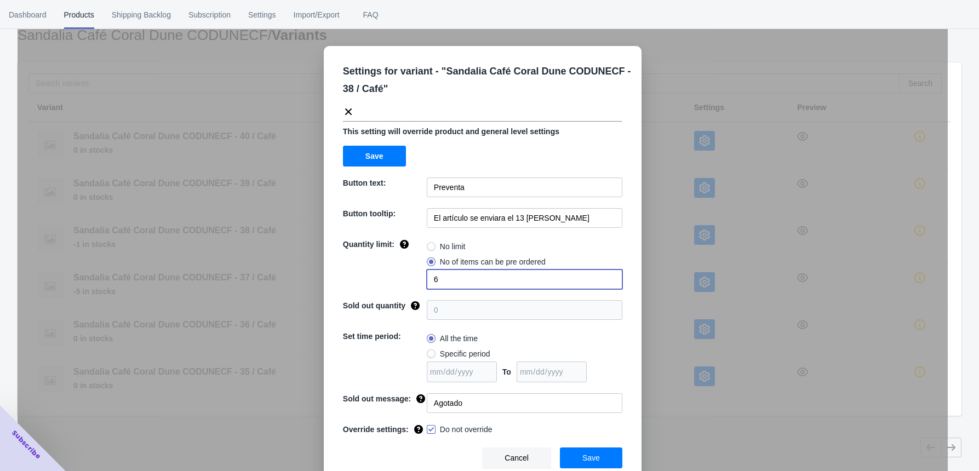
drag, startPoint x: 387, startPoint y: 280, endPoint x: 378, endPoint y: 280, distance: 9.3
click at [378, 280] on div "Quantity limit: No limit No of items can be pre ordered 6" at bounding box center [482, 264] width 279 height 50
type input "4"
drag, startPoint x: 570, startPoint y: 455, endPoint x: 582, endPoint y: 422, distance: 34.7
click at [570, 455] on button "Save" at bounding box center [591, 458] width 62 height 21
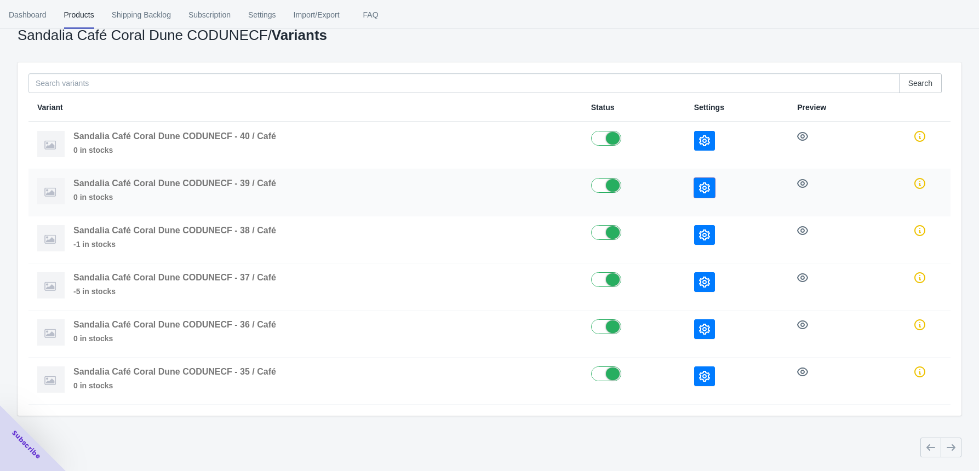
click at [708, 182] on icon "button" at bounding box center [704, 187] width 11 height 11
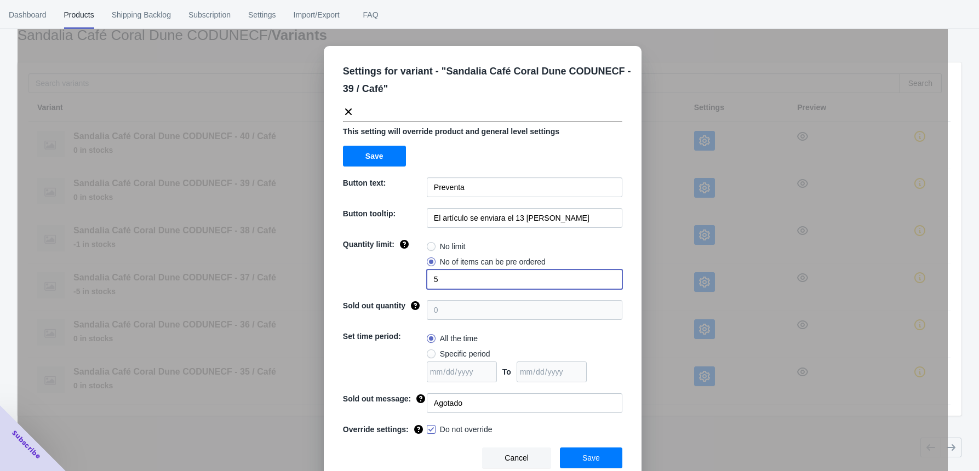
drag, startPoint x: 436, startPoint y: 282, endPoint x: 382, endPoint y: 282, distance: 54.2
click at [398, 282] on div "Quantity limit: No limit No of items can be pre ordered 5" at bounding box center [482, 264] width 279 height 50
type input "2"
drag, startPoint x: 573, startPoint y: 455, endPoint x: 567, endPoint y: 447, distance: 10.2
click at [573, 455] on button "Save" at bounding box center [591, 458] width 62 height 21
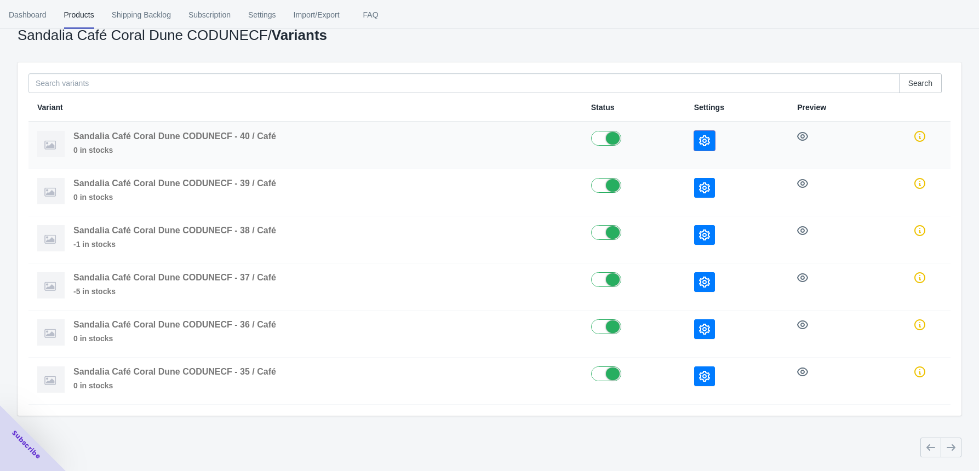
click at [704, 138] on icon "button" at bounding box center [704, 140] width 11 height 11
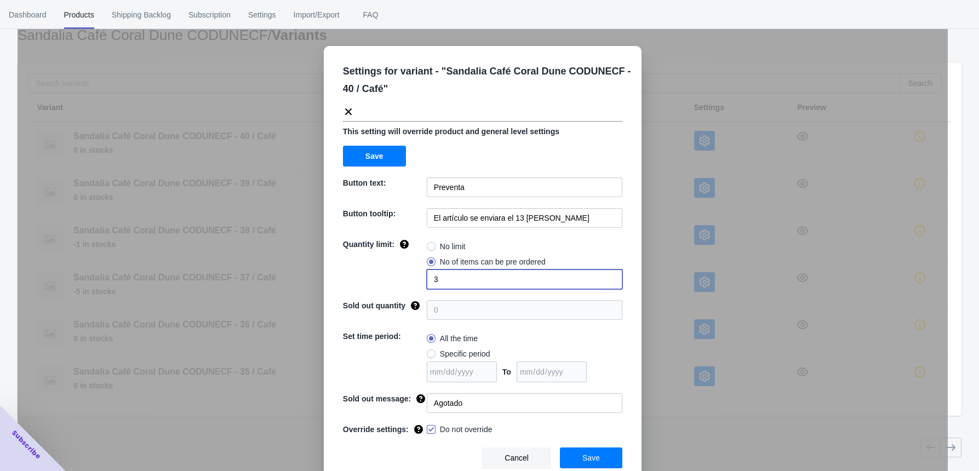
drag, startPoint x: 442, startPoint y: 281, endPoint x: 398, endPoint y: 282, distance: 43.3
click at [403, 283] on div "Quantity limit: No limit No of items can be pre ordered 3" at bounding box center [482, 264] width 279 height 50
type input "1"
click at [577, 454] on button "Save" at bounding box center [591, 458] width 62 height 21
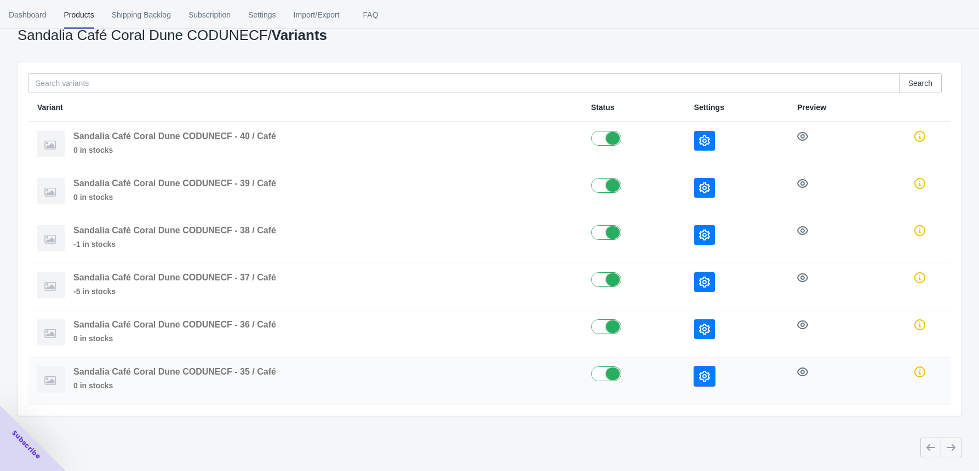
click at [700, 373] on icon "button" at bounding box center [704, 376] width 11 height 11
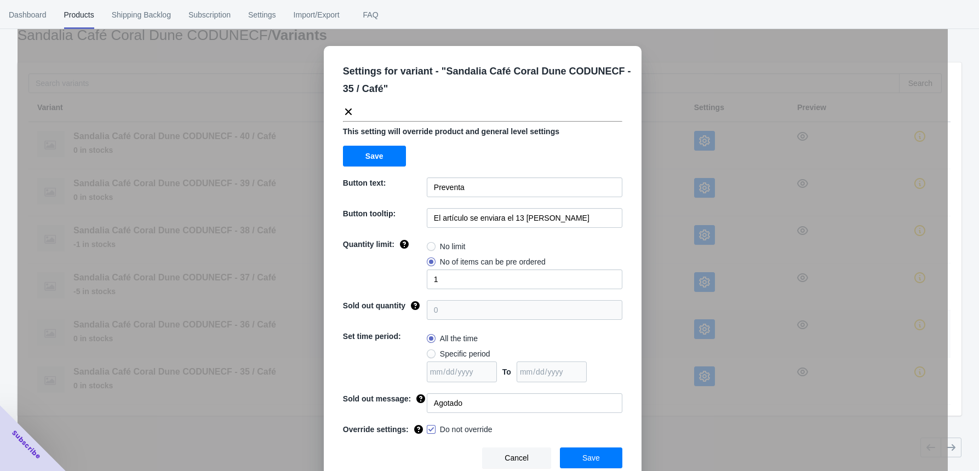
drag, startPoint x: 643, startPoint y: 352, endPoint x: 645, endPoint y: 346, distance: 7.1
click at [643, 352] on div "Settings for variant - " Sandalia Café Coral Dune CODUNECF - 35 / Café " This s…" at bounding box center [483, 262] width 930 height 471
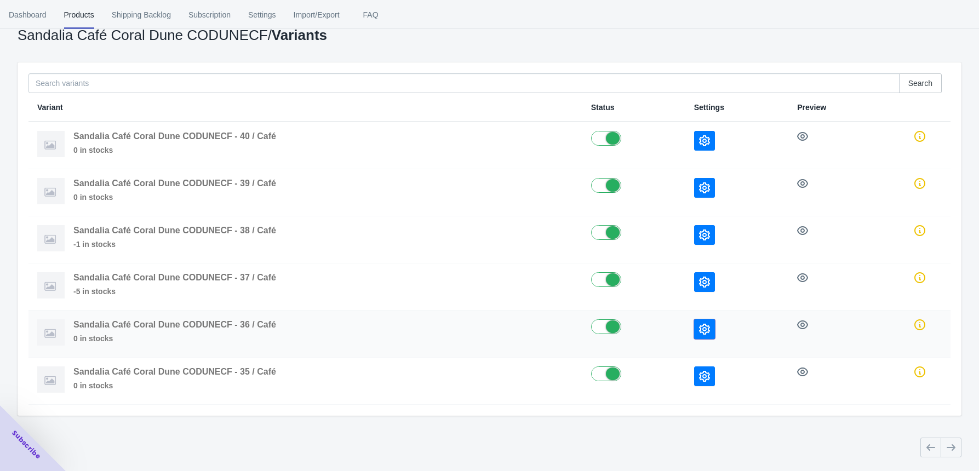
click at [702, 328] on icon "button" at bounding box center [704, 329] width 11 height 11
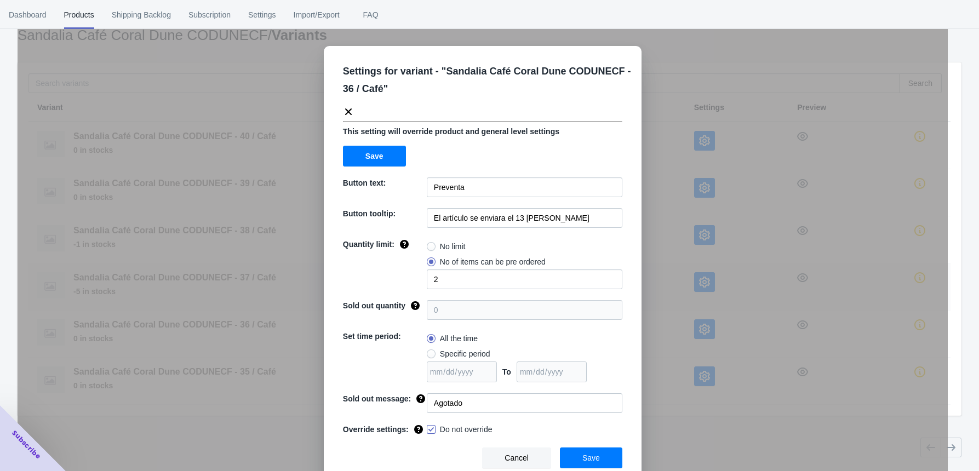
drag, startPoint x: 672, startPoint y: 277, endPoint x: 688, endPoint y: 277, distance: 16.4
click at [672, 277] on div "Settings for variant - " Sandalia Café Coral Dune CODUNECF - 36 / Café " This s…" at bounding box center [483, 262] width 930 height 471
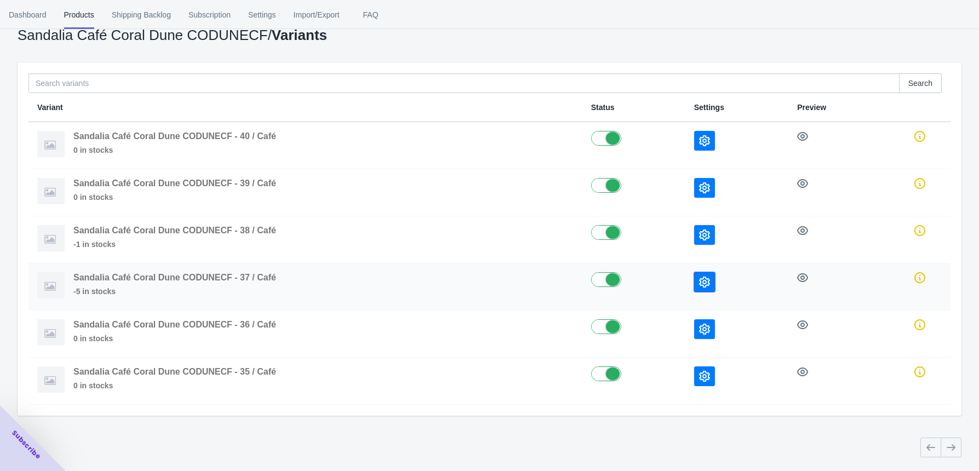
click at [706, 278] on icon "button" at bounding box center [704, 282] width 11 height 11
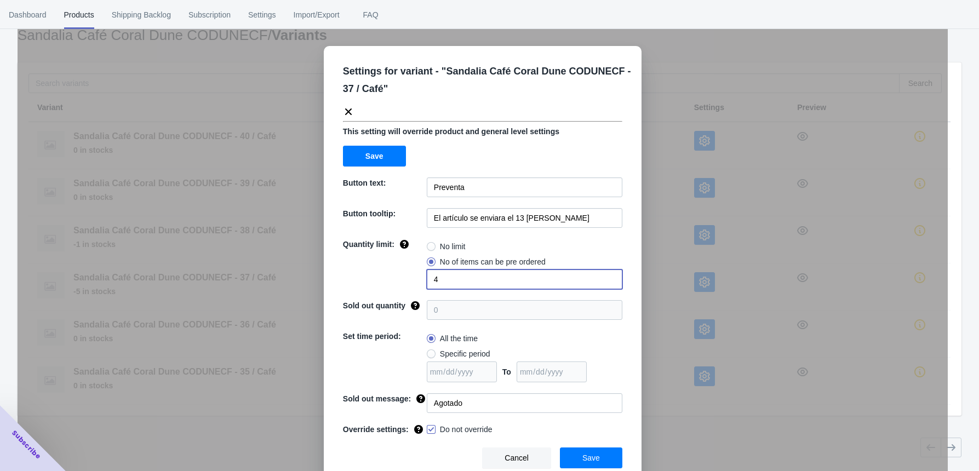
drag, startPoint x: 448, startPoint y: 279, endPoint x: 407, endPoint y: 279, distance: 41.6
click at [409, 279] on div "Quantity limit: No limit No of items can be pre ordered 4" at bounding box center [482, 264] width 279 height 50
type input "3"
drag, startPoint x: 590, startPoint y: 456, endPoint x: 592, endPoint y: 448, distance: 8.5
click at [590, 456] on span "Save" at bounding box center [591, 458] width 18 height 9
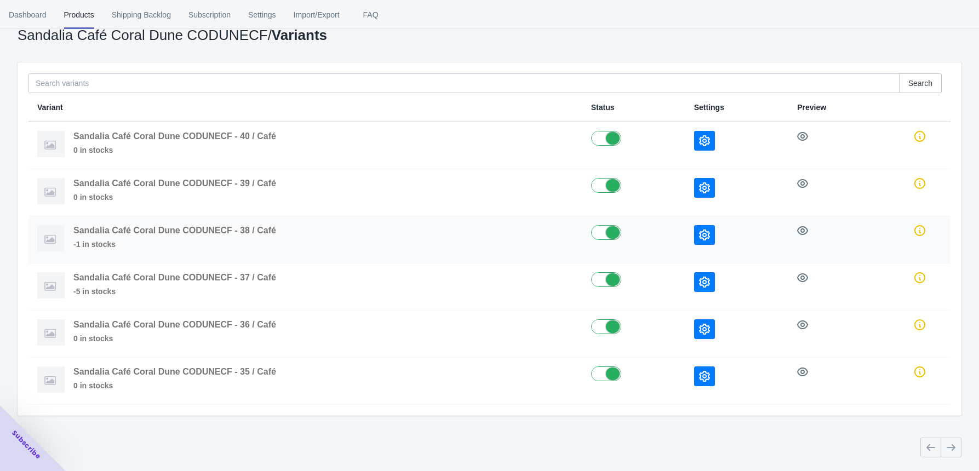
click at [706, 232] on icon "button" at bounding box center [704, 235] width 11 height 11
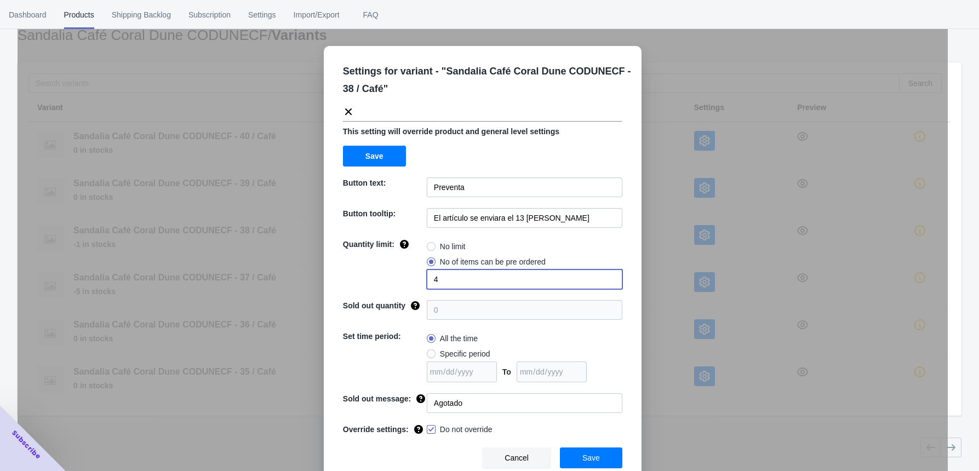
drag, startPoint x: 428, startPoint y: 281, endPoint x: 405, endPoint y: 279, distance: 22.6
click at [427, 281] on input "4" at bounding box center [525, 280] width 196 height 20
type input "3"
click at [580, 451] on button "Save" at bounding box center [591, 458] width 62 height 21
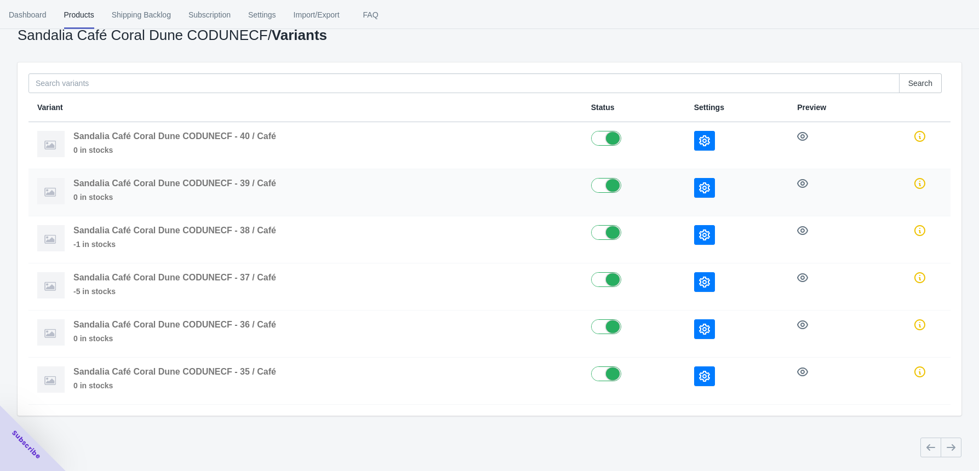
click at [695, 184] on button "button" at bounding box center [704, 188] width 21 height 20
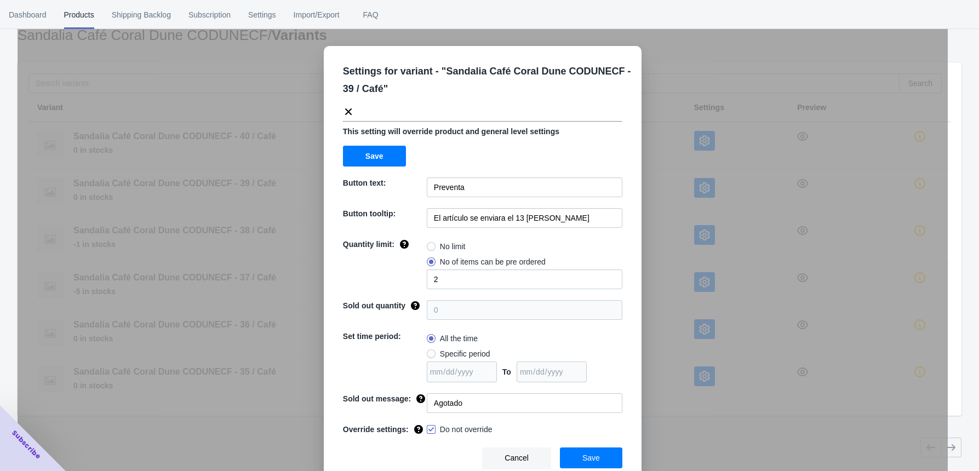
click at [662, 148] on div "Settings for variant - " Sandalia Café Coral Dune CODUNECF - 39 / Café " This s…" at bounding box center [483, 262] width 930 height 471
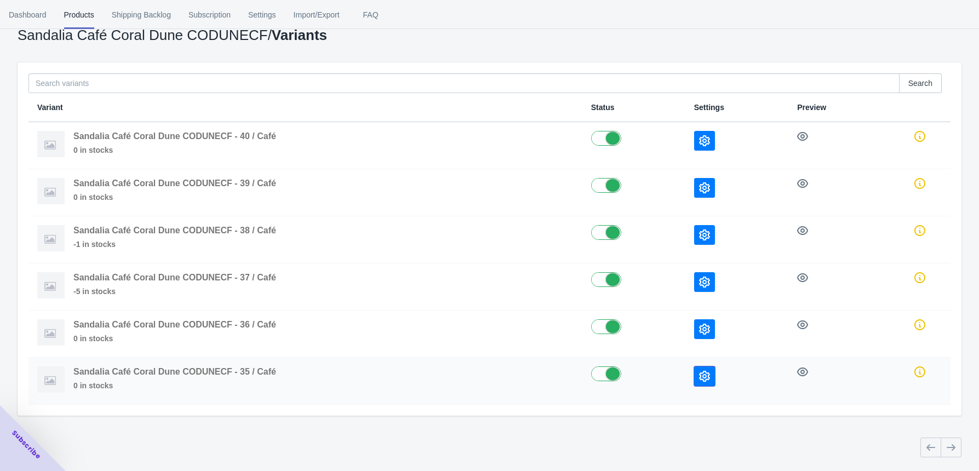
click at [702, 379] on icon "button" at bounding box center [704, 376] width 11 height 11
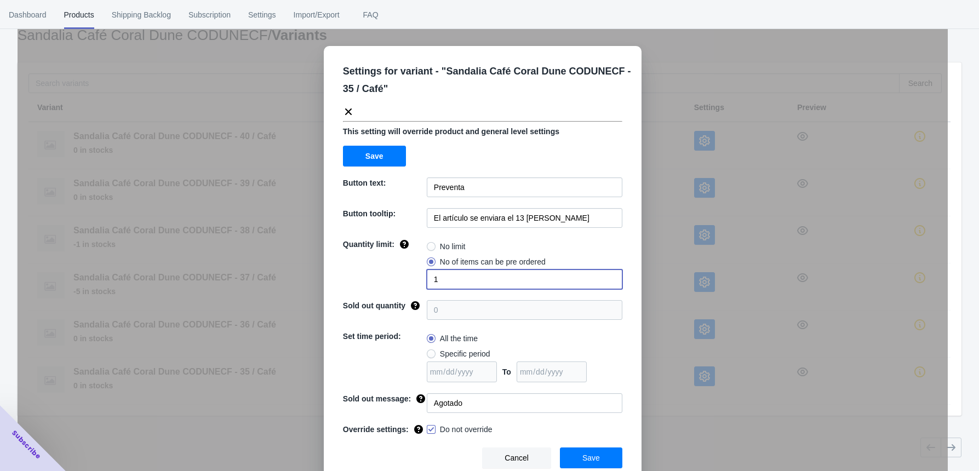
drag, startPoint x: 426, startPoint y: 282, endPoint x: 383, endPoint y: 279, distance: 43.3
click at [402, 282] on div "Quantity limit: No limit No of items can be pre ordered 1" at bounding box center [482, 264] width 279 height 50
type input "2"
click at [580, 465] on button "Save" at bounding box center [591, 458] width 62 height 21
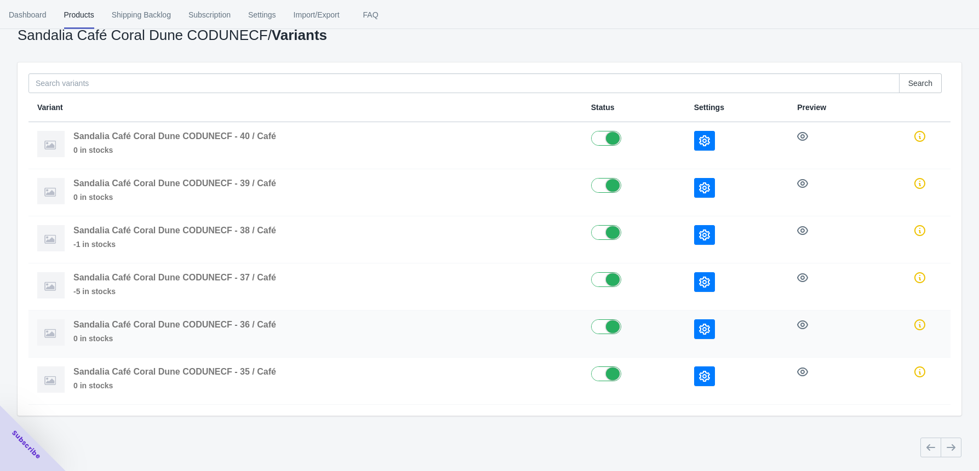
click at [701, 319] on button "button" at bounding box center [704, 329] width 21 height 20
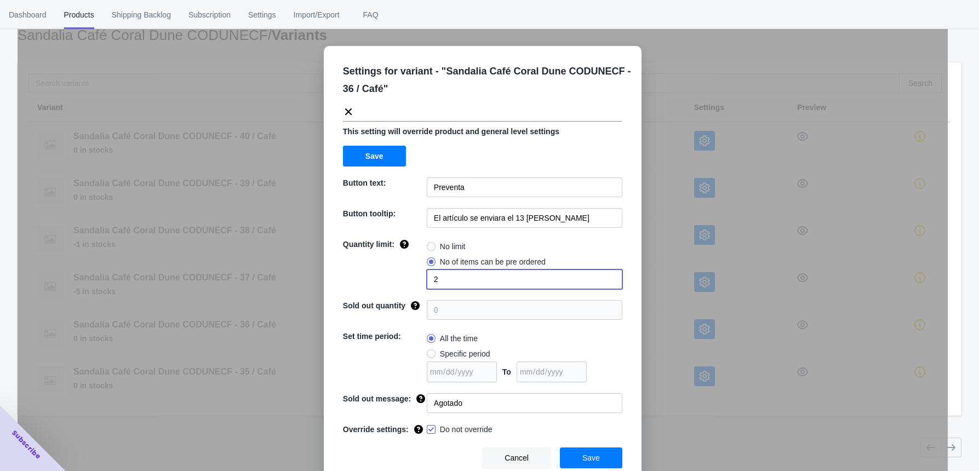
drag, startPoint x: 456, startPoint y: 281, endPoint x: 416, endPoint y: 283, distance: 40.0
click at [416, 283] on div "Quantity limit: No limit No of items can be pre ordered 2" at bounding box center [482, 264] width 279 height 50
type input "4"
click at [583, 451] on button "Save" at bounding box center [591, 458] width 62 height 21
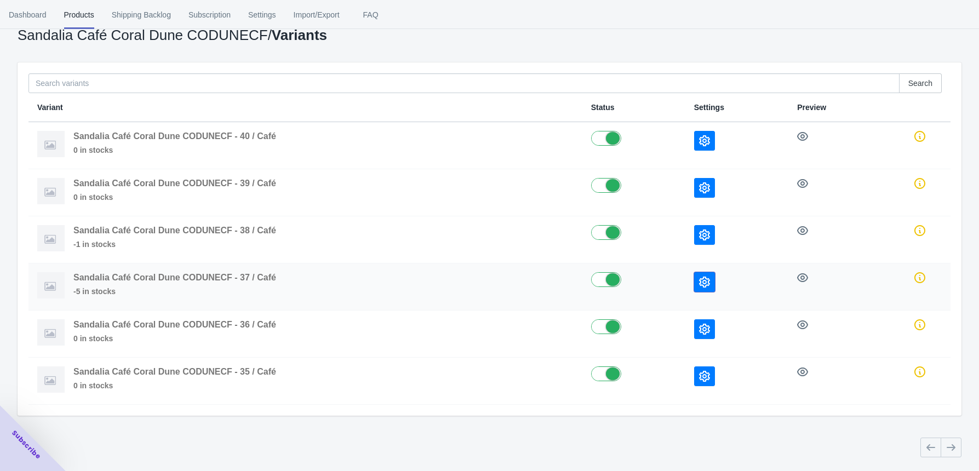
click at [699, 282] on icon "button" at bounding box center [704, 282] width 11 height 11
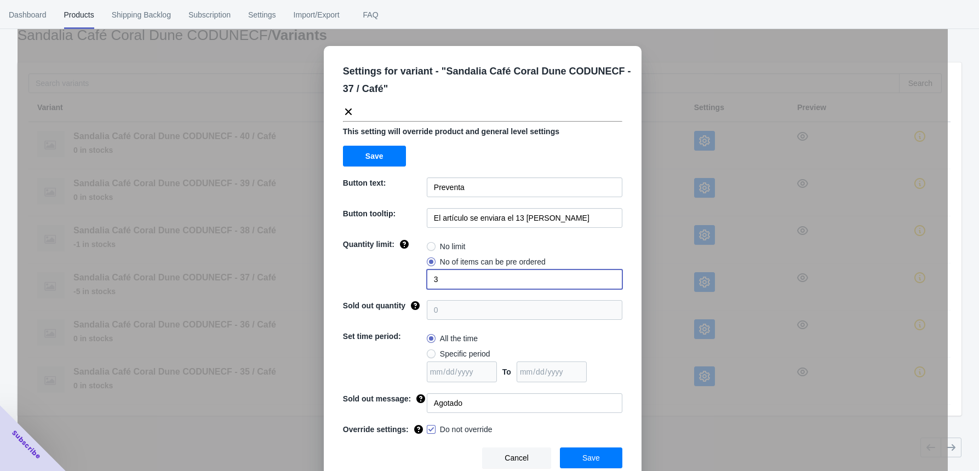
drag, startPoint x: 426, startPoint y: 279, endPoint x: 389, endPoint y: 277, distance: 36.7
click at [392, 279] on div "Quantity limit: No limit No of items can be pre ordered 3" at bounding box center [482, 264] width 279 height 50
type input "6"
drag, startPoint x: 588, startPoint y: 452, endPoint x: 591, endPoint y: 443, distance: 9.7
click at [588, 452] on button "Save" at bounding box center [591, 458] width 62 height 21
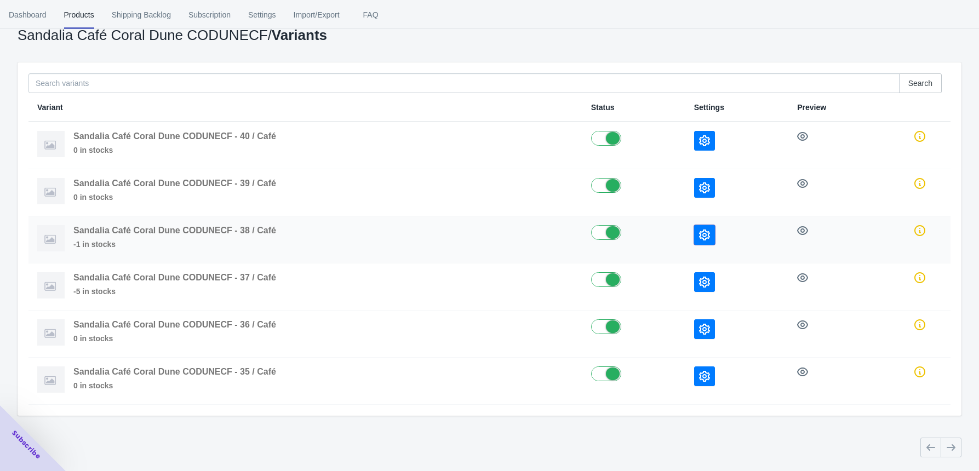
click at [699, 235] on icon "button" at bounding box center [704, 235] width 11 height 11
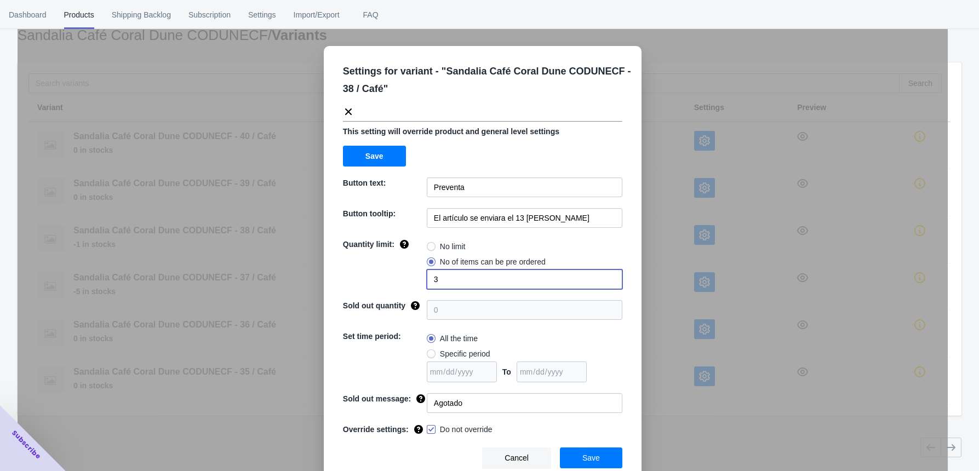
drag, startPoint x: 436, startPoint y: 280, endPoint x: 367, endPoint y: 281, distance: 69.0
click at [372, 282] on div "Quantity limit: No limit No of items can be pre ordered 3" at bounding box center [482, 264] width 279 height 50
type input "6"
drag, startPoint x: 589, startPoint y: 453, endPoint x: 608, endPoint y: 412, distance: 44.6
click at [589, 454] on span "Save" at bounding box center [591, 458] width 18 height 9
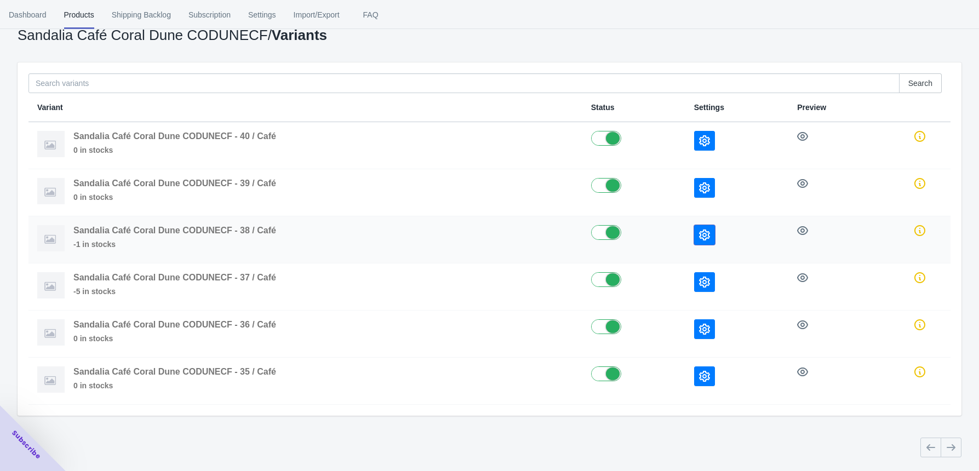
click at [700, 227] on button "button" at bounding box center [704, 235] width 21 height 20
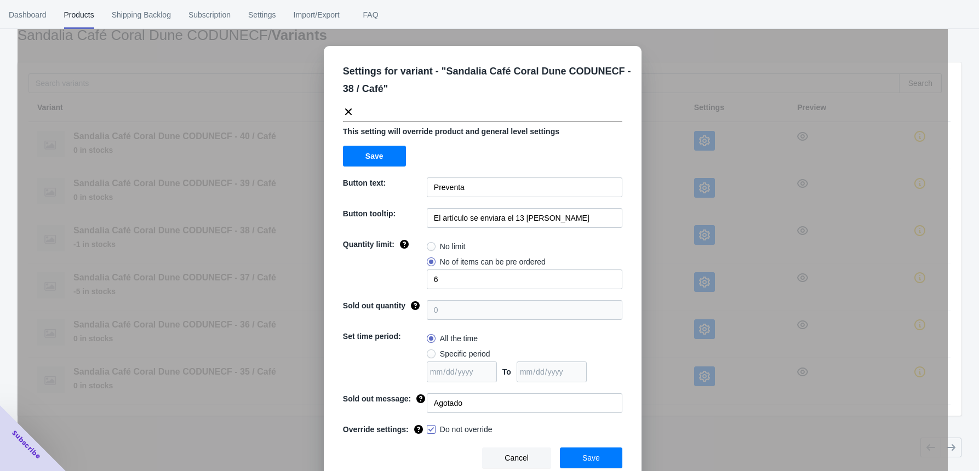
click at [704, 193] on div "Settings for variant - " Sandalia Café Coral Dune CODUNECF - 38 / Café " This s…" at bounding box center [483, 262] width 930 height 471
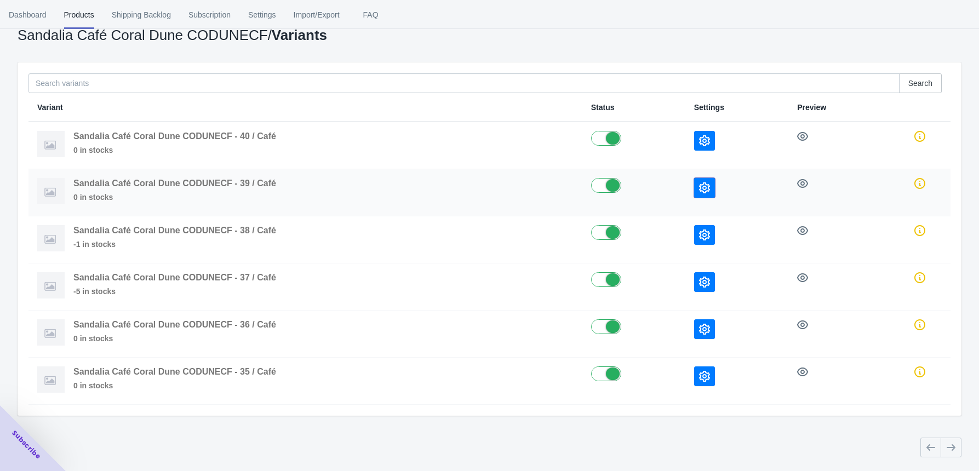
click at [704, 191] on icon "button" at bounding box center [704, 187] width 11 height 11
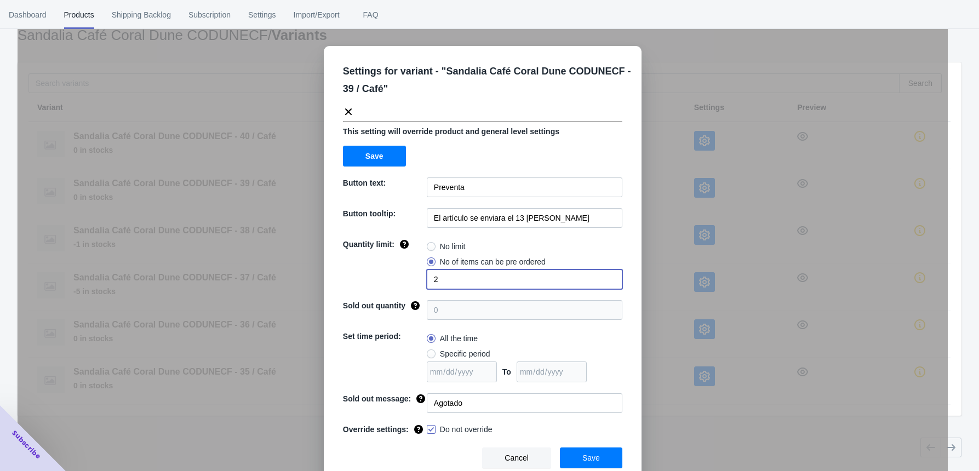
drag, startPoint x: 436, startPoint y: 281, endPoint x: 413, endPoint y: 284, distance: 22.7
click at [413, 284] on div "Quantity limit: No limit No of items can be pre ordered 2" at bounding box center [482, 264] width 279 height 50
type input "4"
drag, startPoint x: 575, startPoint y: 455, endPoint x: 575, endPoint y: 443, distance: 12.1
click at [575, 455] on button "Save" at bounding box center [591, 458] width 62 height 21
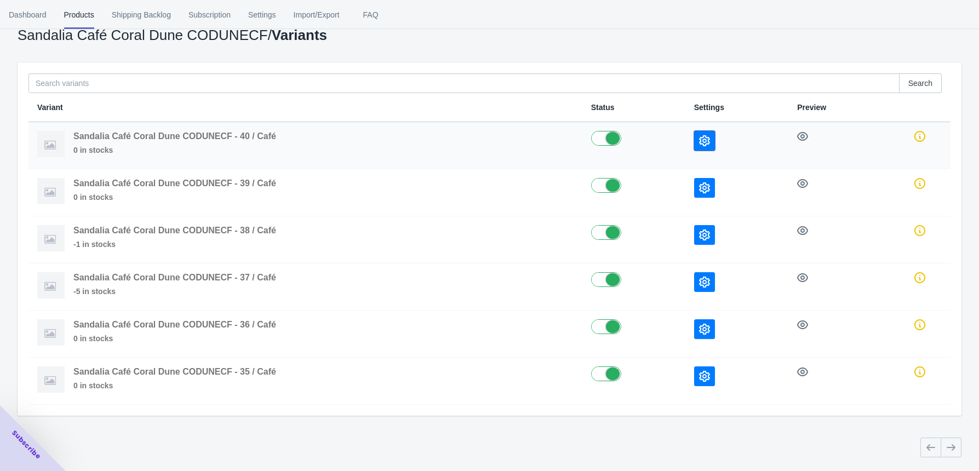
click at [702, 140] on icon "button" at bounding box center [704, 140] width 11 height 11
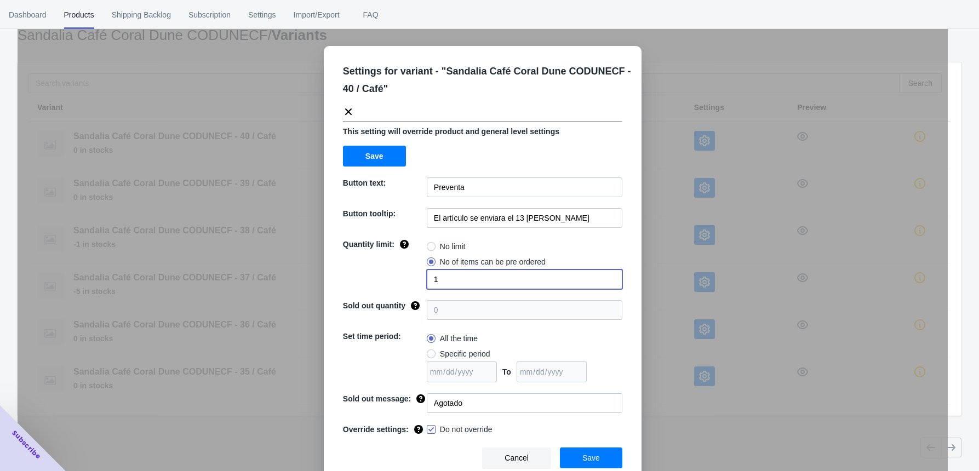
drag, startPoint x: 435, startPoint y: 278, endPoint x: 397, endPoint y: 280, distance: 38.4
click at [408, 282] on div "Quantity limit: No limit No of items can be pre ordered 1" at bounding box center [482, 264] width 279 height 50
type input "2"
drag, startPoint x: 594, startPoint y: 460, endPoint x: 581, endPoint y: 449, distance: 17.5
click at [594, 460] on button "Save" at bounding box center [591, 458] width 62 height 21
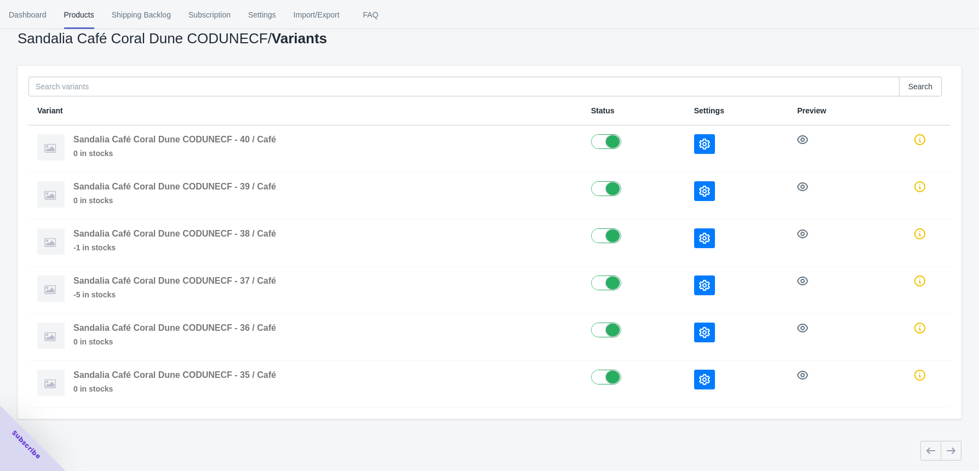
scroll to position [0, 0]
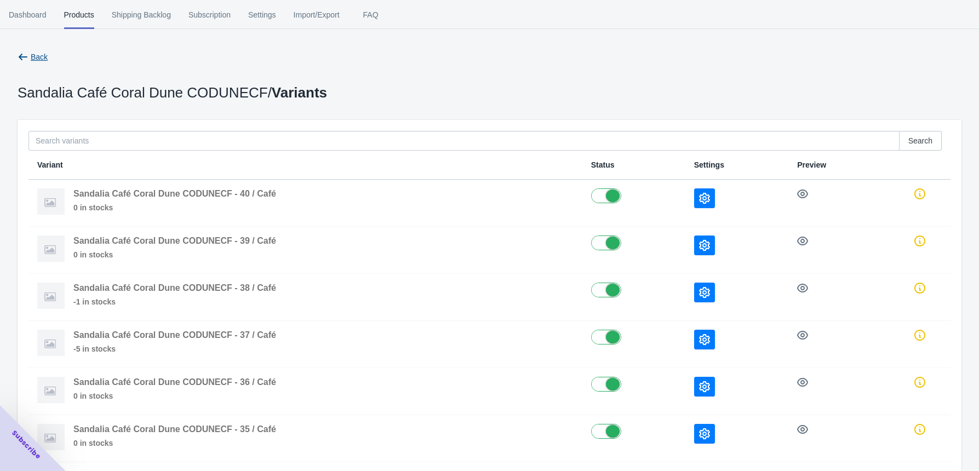
click at [41, 50] on button "Back" at bounding box center [32, 57] width 39 height 20
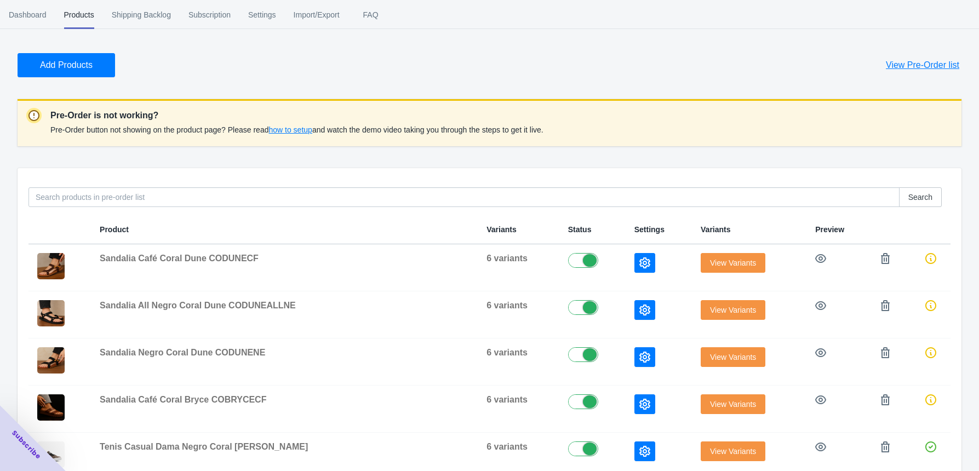
scroll to position [73, 0]
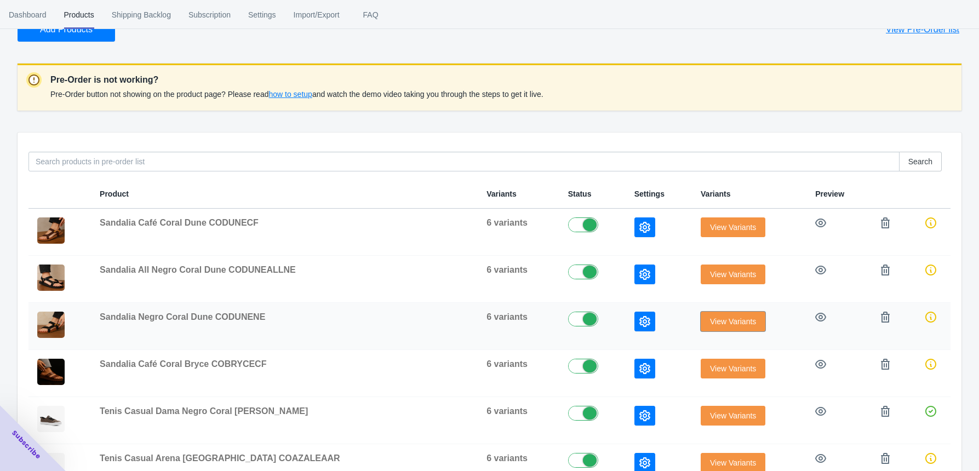
click at [715, 324] on span "View Variants" at bounding box center [733, 321] width 46 height 9
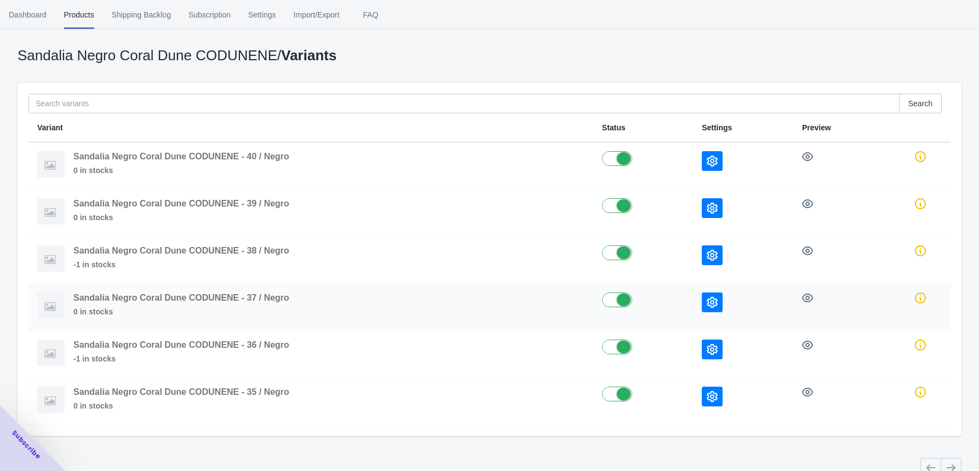
scroll to position [58, 0]
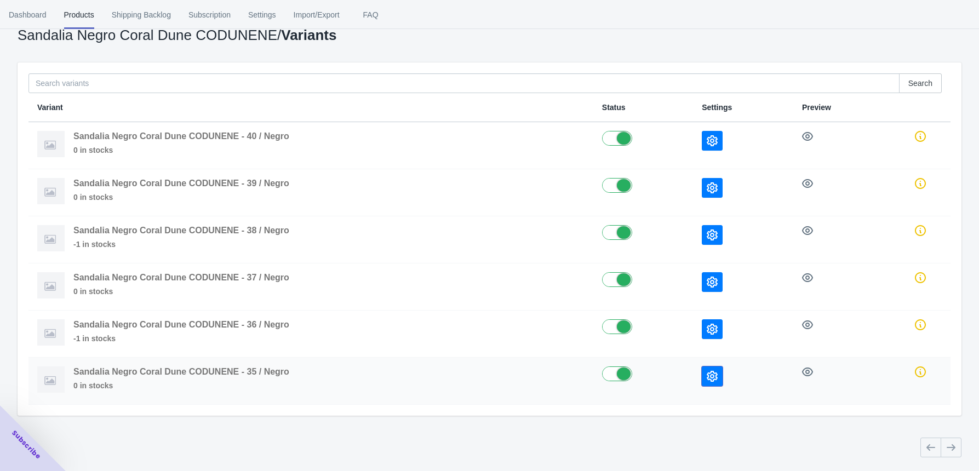
click at [715, 377] on icon "button" at bounding box center [712, 376] width 11 height 11
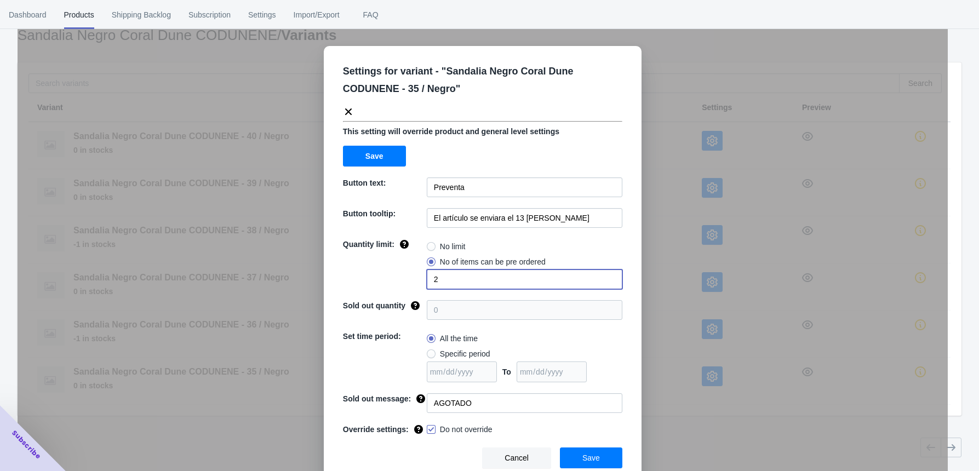
drag, startPoint x: 441, startPoint y: 281, endPoint x: 415, endPoint y: 282, distance: 25.2
click at [427, 282] on input "2" at bounding box center [525, 280] width 196 height 20
type input "1"
drag, startPoint x: 577, startPoint y: 451, endPoint x: 604, endPoint y: 419, distance: 41.2
click at [577, 451] on button "Save" at bounding box center [591, 458] width 62 height 21
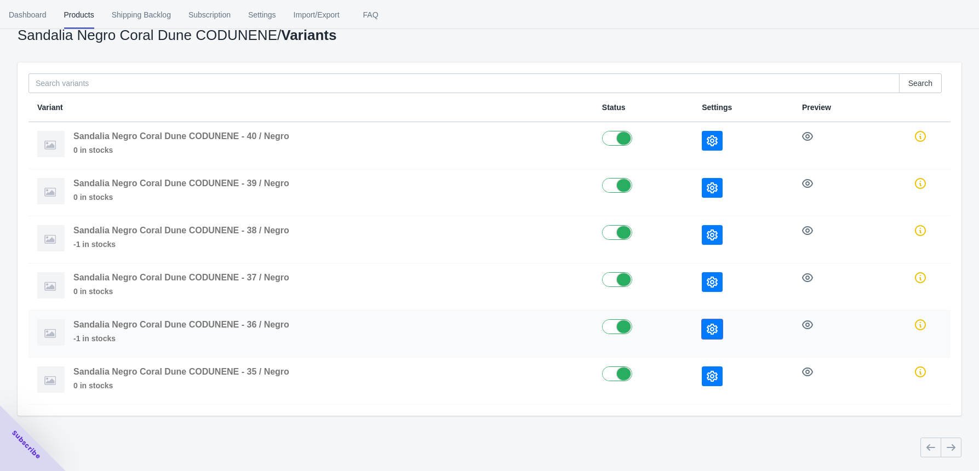
click at [716, 335] on button "button" at bounding box center [712, 329] width 21 height 20
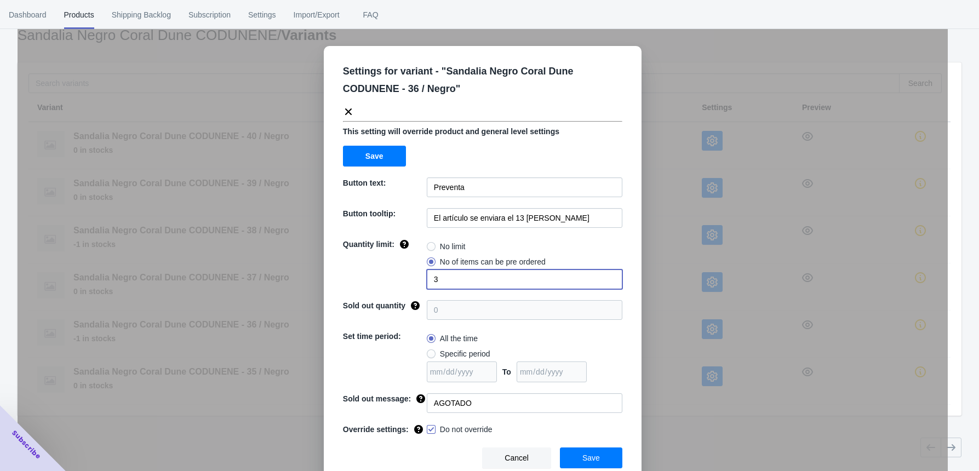
drag, startPoint x: 435, startPoint y: 279, endPoint x: 413, endPoint y: 279, distance: 22.5
click at [414, 279] on div "Quantity limit: No limit No of items can be pre ordered 3" at bounding box center [482, 264] width 279 height 50
type input "2"
drag, startPoint x: 577, startPoint y: 454, endPoint x: 595, endPoint y: 426, distance: 33.5
click at [577, 454] on button "Save" at bounding box center [591, 458] width 62 height 21
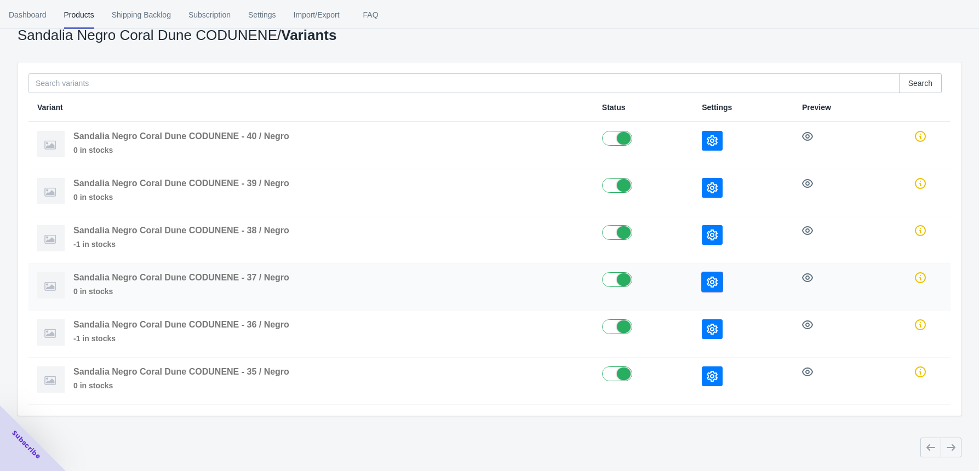
click at [718, 280] on icon "button" at bounding box center [712, 282] width 11 height 11
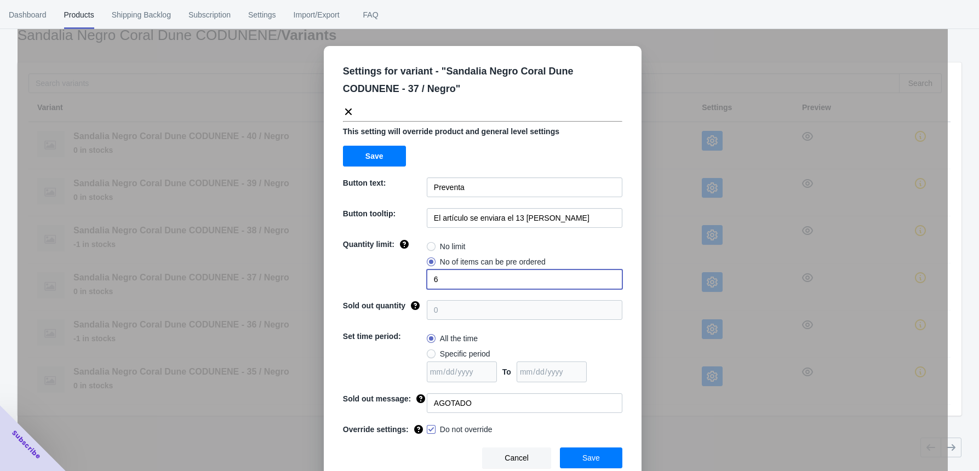
drag, startPoint x: 418, startPoint y: 279, endPoint x: 378, endPoint y: 279, distance: 40.5
click at [381, 279] on div "Quantity limit: No limit No of items can be pre ordered 6" at bounding box center [482, 264] width 279 height 50
type input "4"
click at [574, 450] on button "Save" at bounding box center [591, 458] width 62 height 21
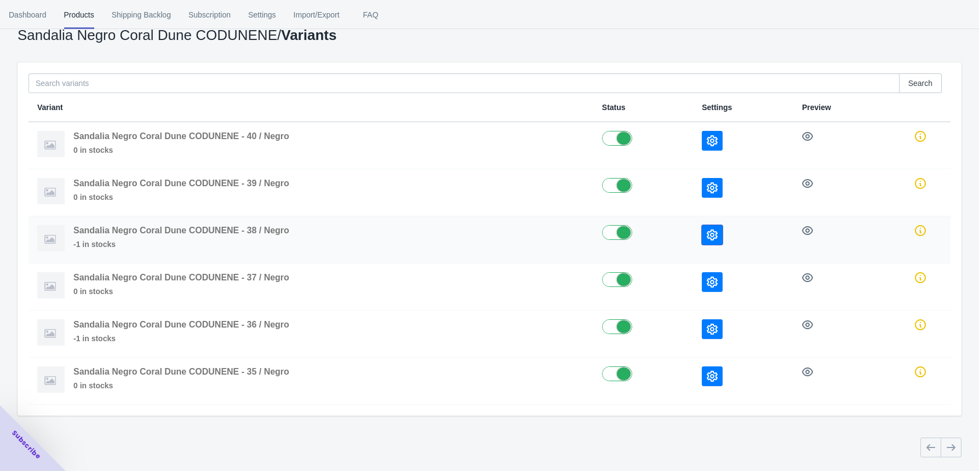
click at [718, 237] on icon "button" at bounding box center [712, 235] width 11 height 11
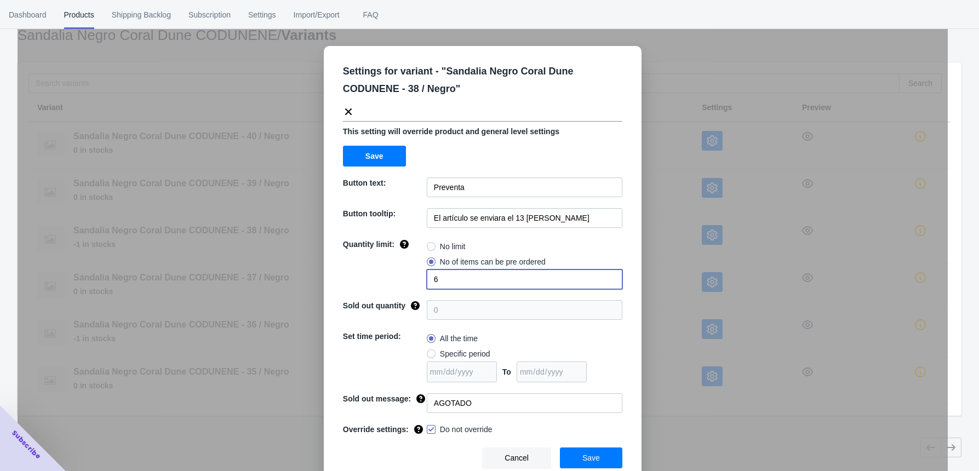
drag, startPoint x: 437, startPoint y: 282, endPoint x: 400, endPoint y: 285, distance: 37.5
click at [401, 285] on div "Quantity limit: No limit No of items can be pre ordered 6" at bounding box center [482, 264] width 279 height 50
type input "4"
drag, startPoint x: 594, startPoint y: 457, endPoint x: 617, endPoint y: 410, distance: 52.2
click at [594, 457] on button "Save" at bounding box center [591, 458] width 62 height 21
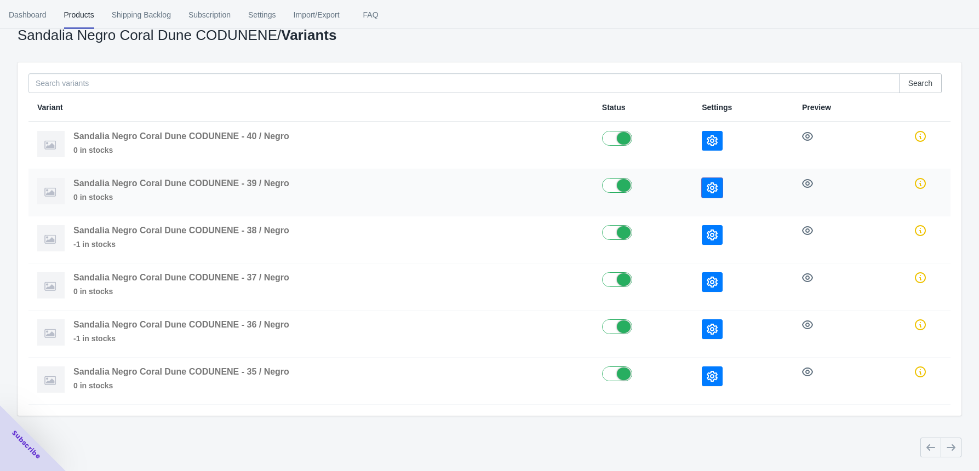
click at [714, 187] on icon "button" at bounding box center [712, 187] width 11 height 11
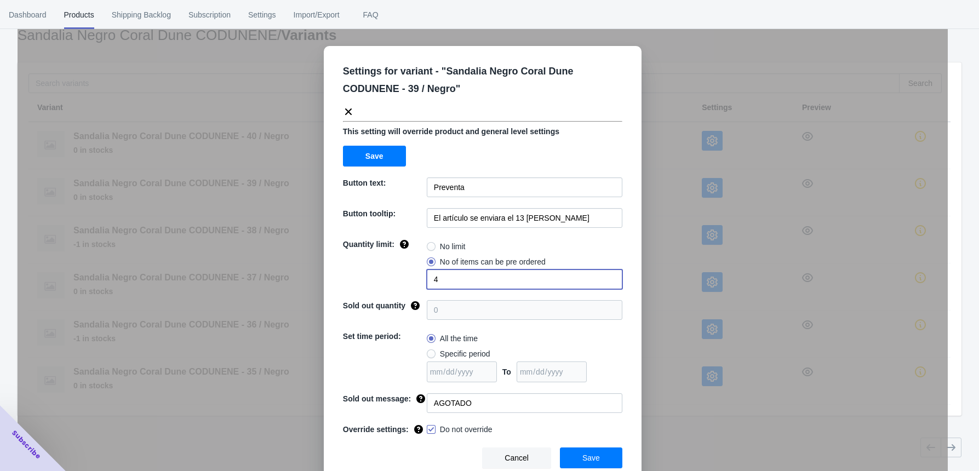
drag, startPoint x: 436, startPoint y: 283, endPoint x: 392, endPoint y: 278, distance: 44.1
click at [398, 279] on div "Quantity limit: No limit No of items can be pre ordered 4" at bounding box center [482, 264] width 279 height 50
type input "2"
drag, startPoint x: 586, startPoint y: 460, endPoint x: 590, endPoint y: 443, distance: 17.3
click at [586, 460] on span "Save" at bounding box center [591, 458] width 18 height 9
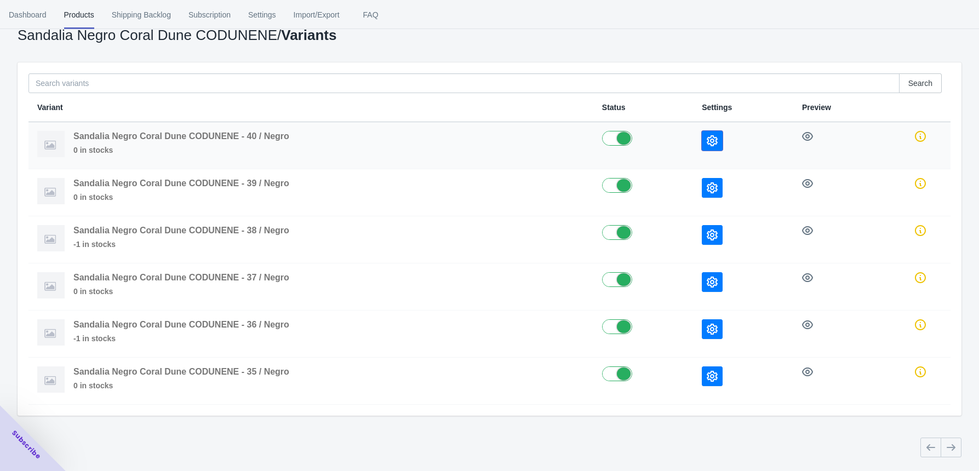
click at [714, 141] on icon "button" at bounding box center [712, 140] width 11 height 11
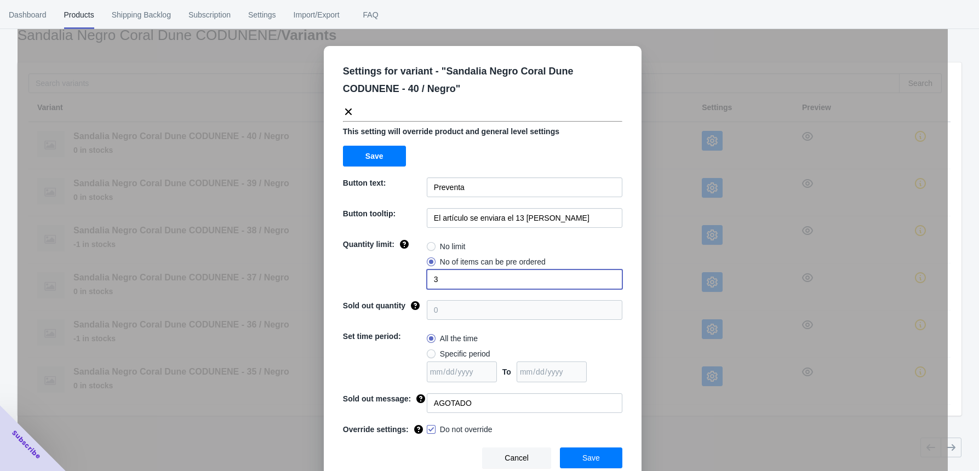
drag, startPoint x: 443, startPoint y: 274, endPoint x: 395, endPoint y: 273, distance: 48.2
click at [410, 275] on div "Quantity limit: No limit No of items can be pre ordered 3" at bounding box center [482, 264] width 279 height 50
type input "1"
click at [584, 454] on span "Save" at bounding box center [591, 458] width 18 height 9
